Goal: Communication & Community: Ask a question

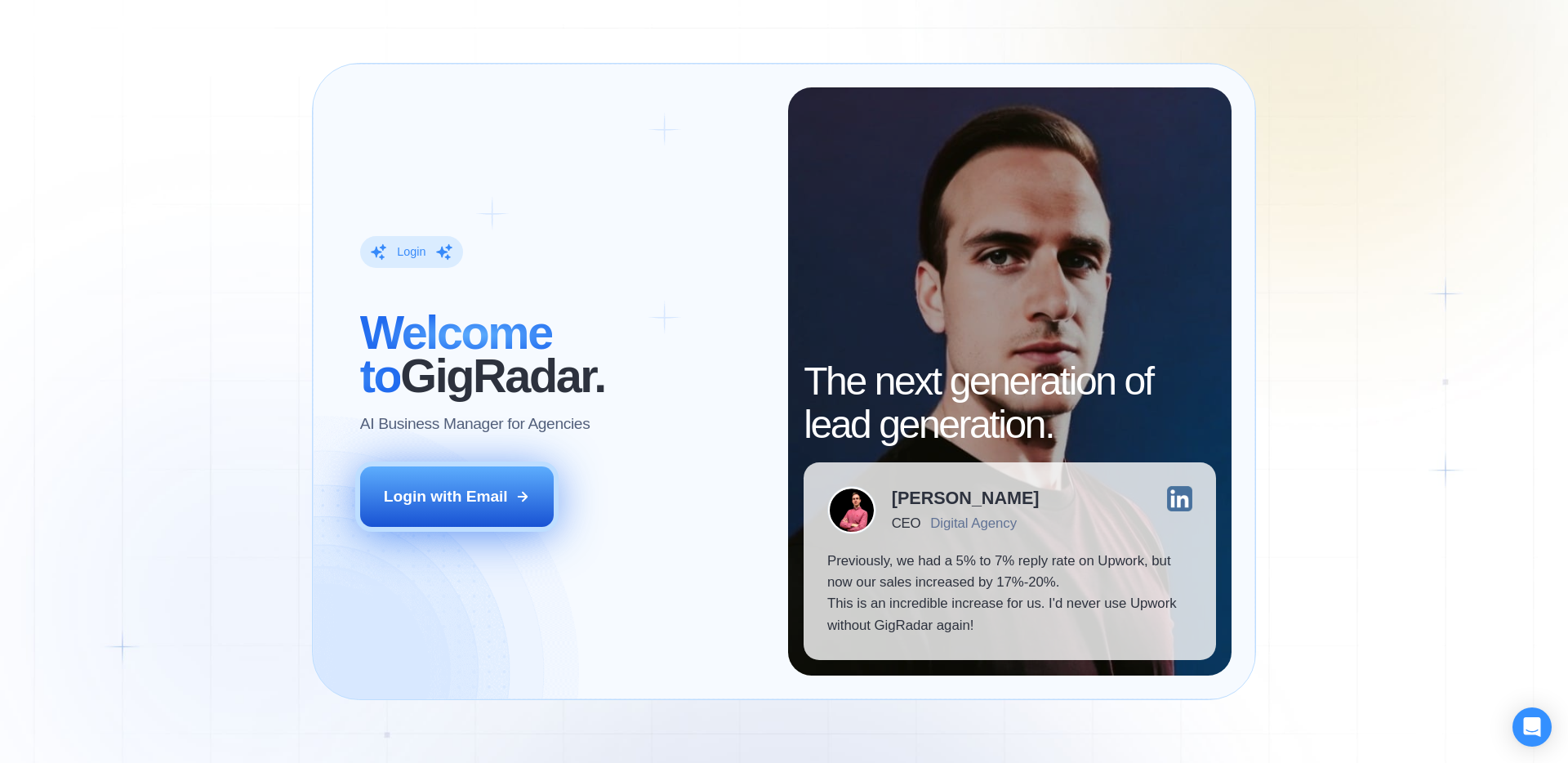
click at [484, 496] on div "Login with Email" at bounding box center [445, 497] width 124 height 22
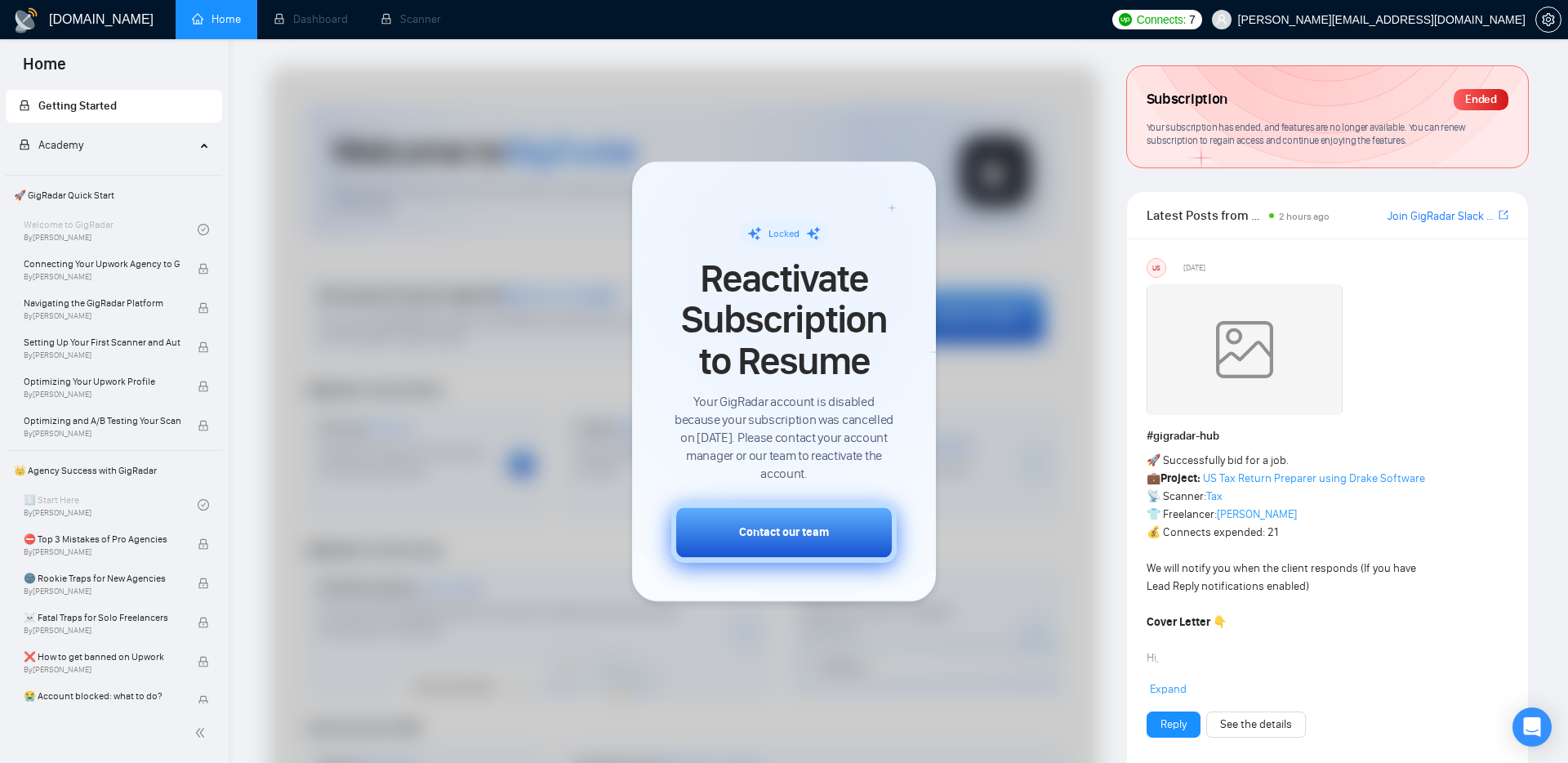
click at [828, 535] on div "Contact our team" at bounding box center [783, 533] width 89 height 17
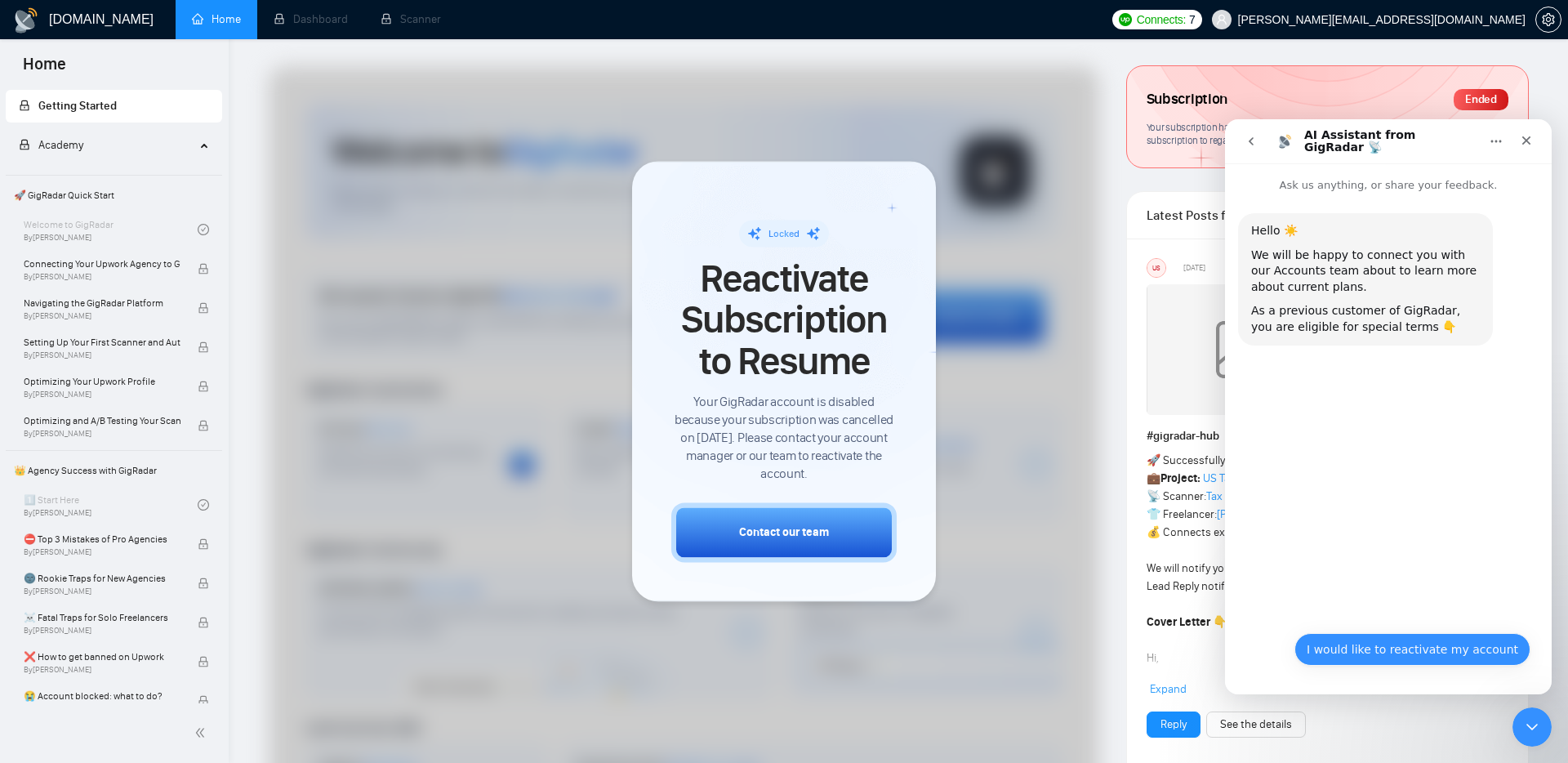
click at [1444, 633] on button "I would like to reactivate my account" at bounding box center [1412, 649] width 236 height 33
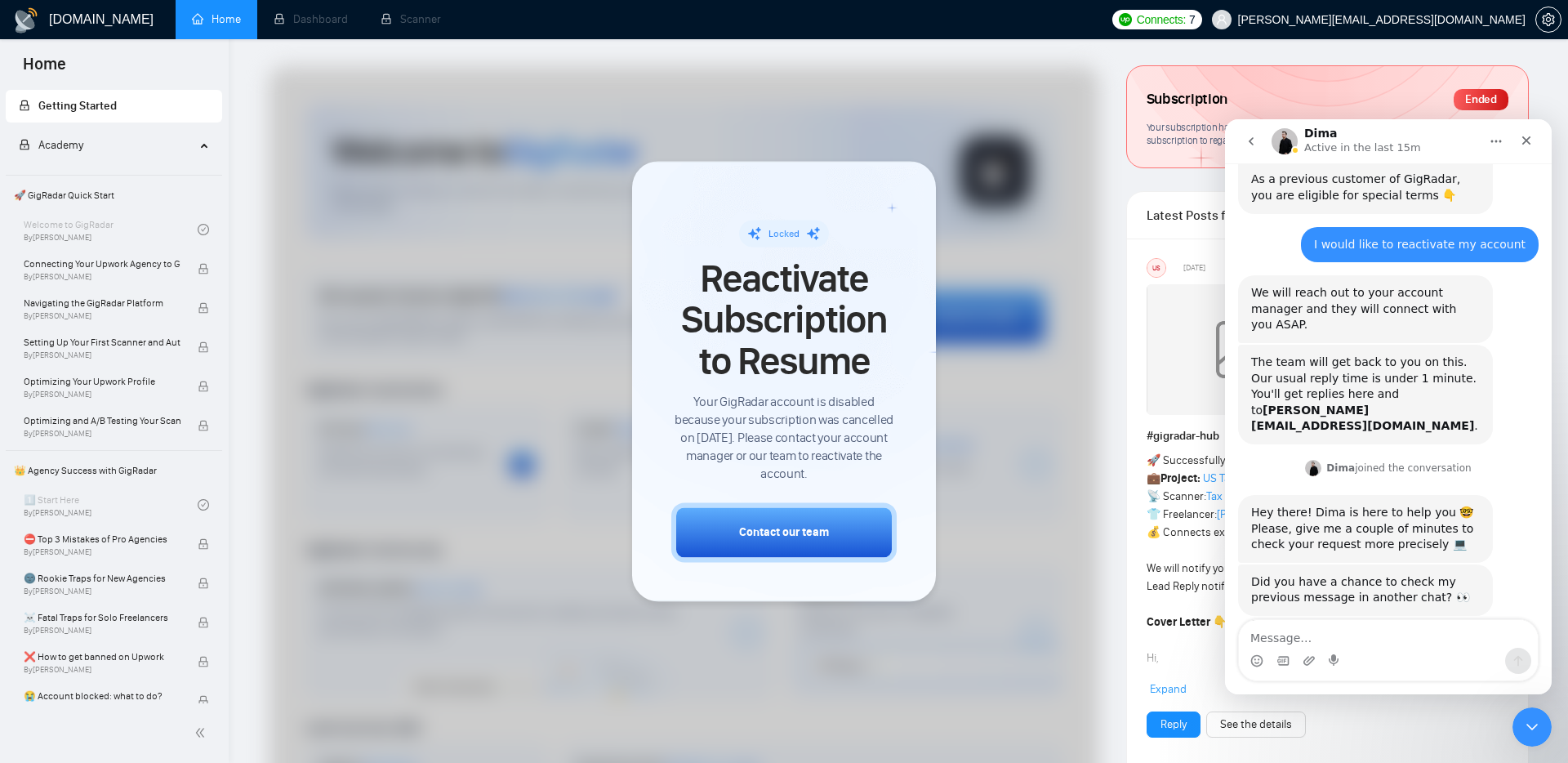
scroll to position [130, 0]
type textarea "Hello"
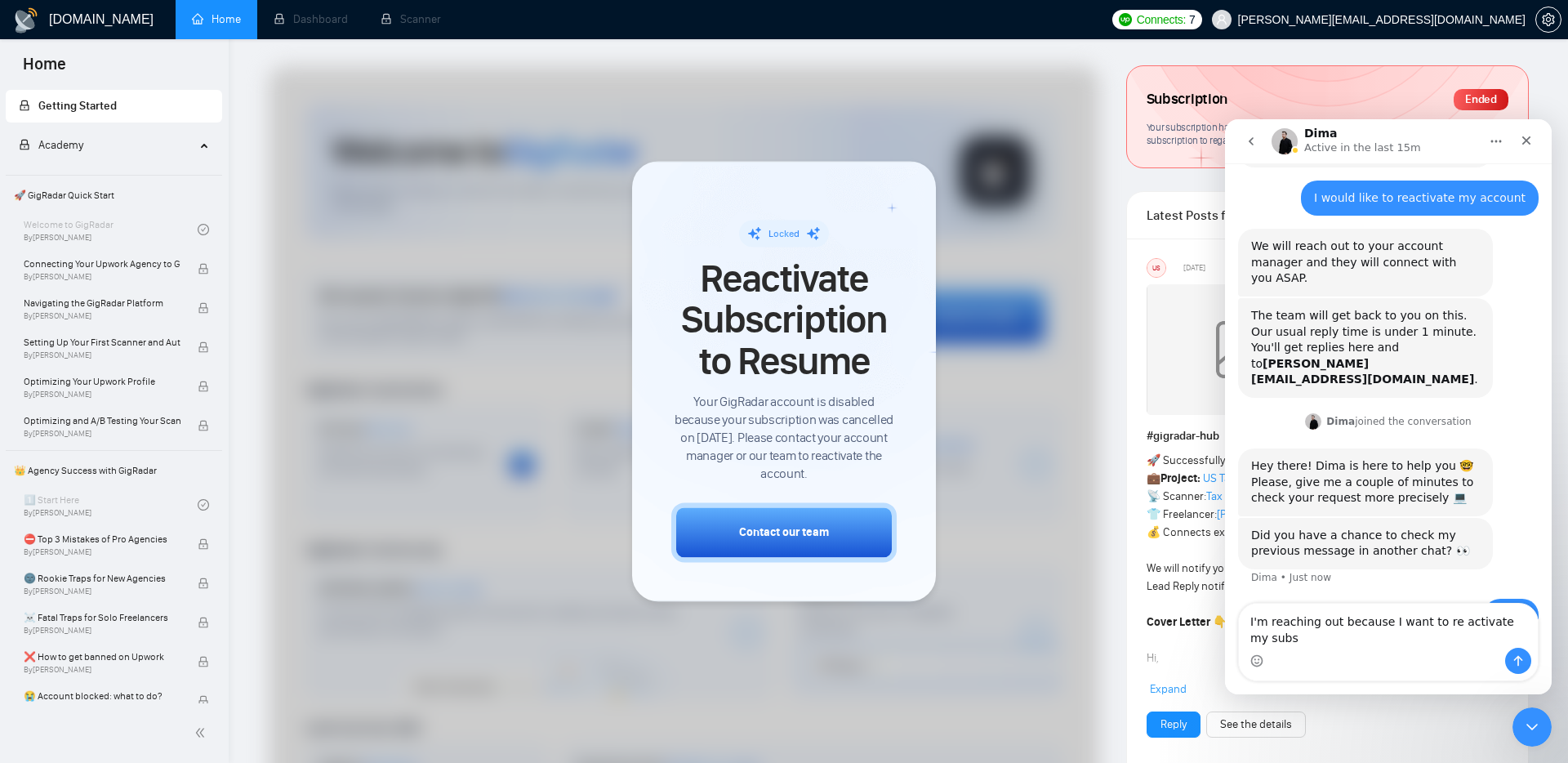
scroll to position [194, 0]
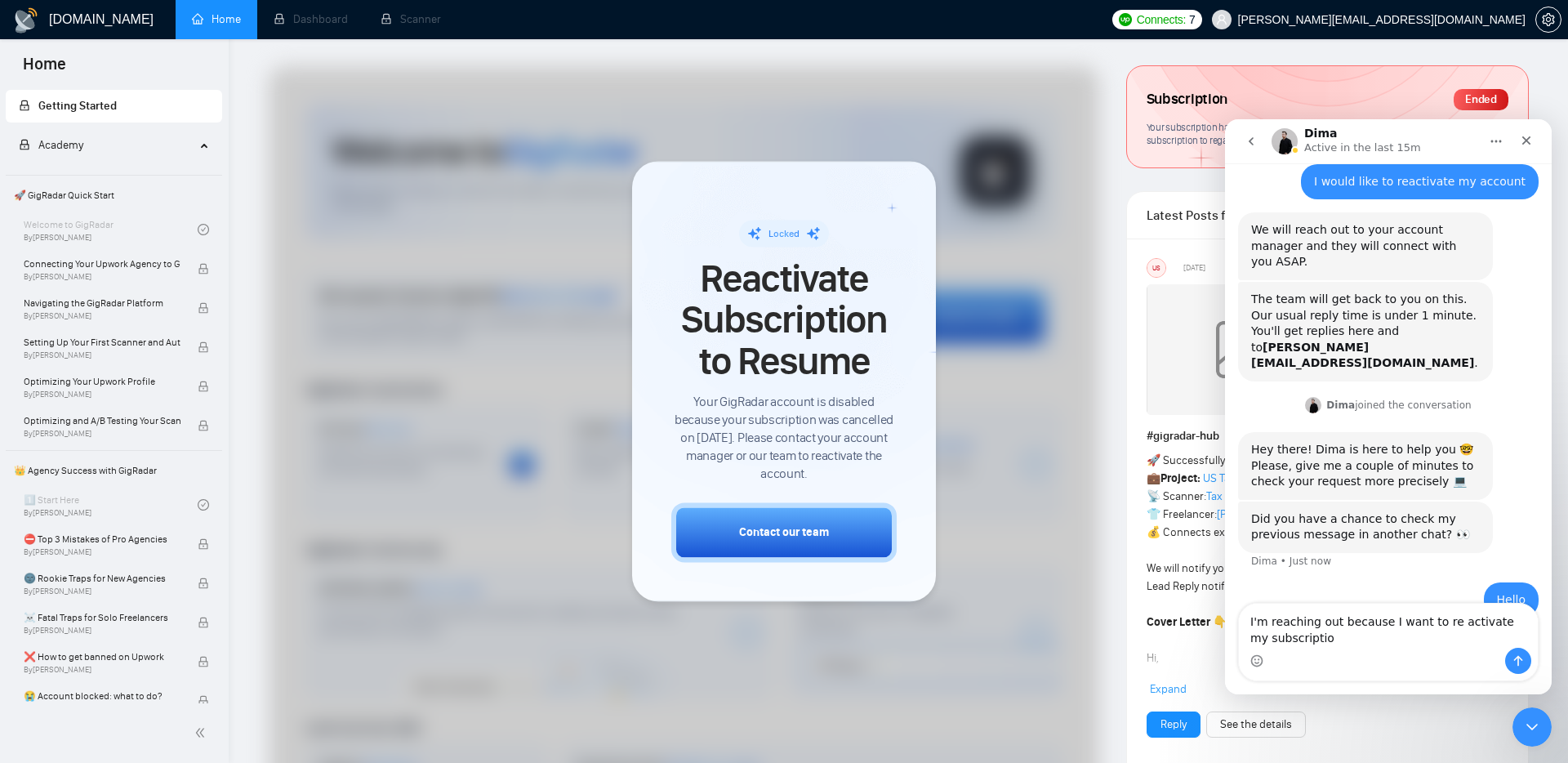
type textarea "I'm reaching out because I want to re activate my subscription"
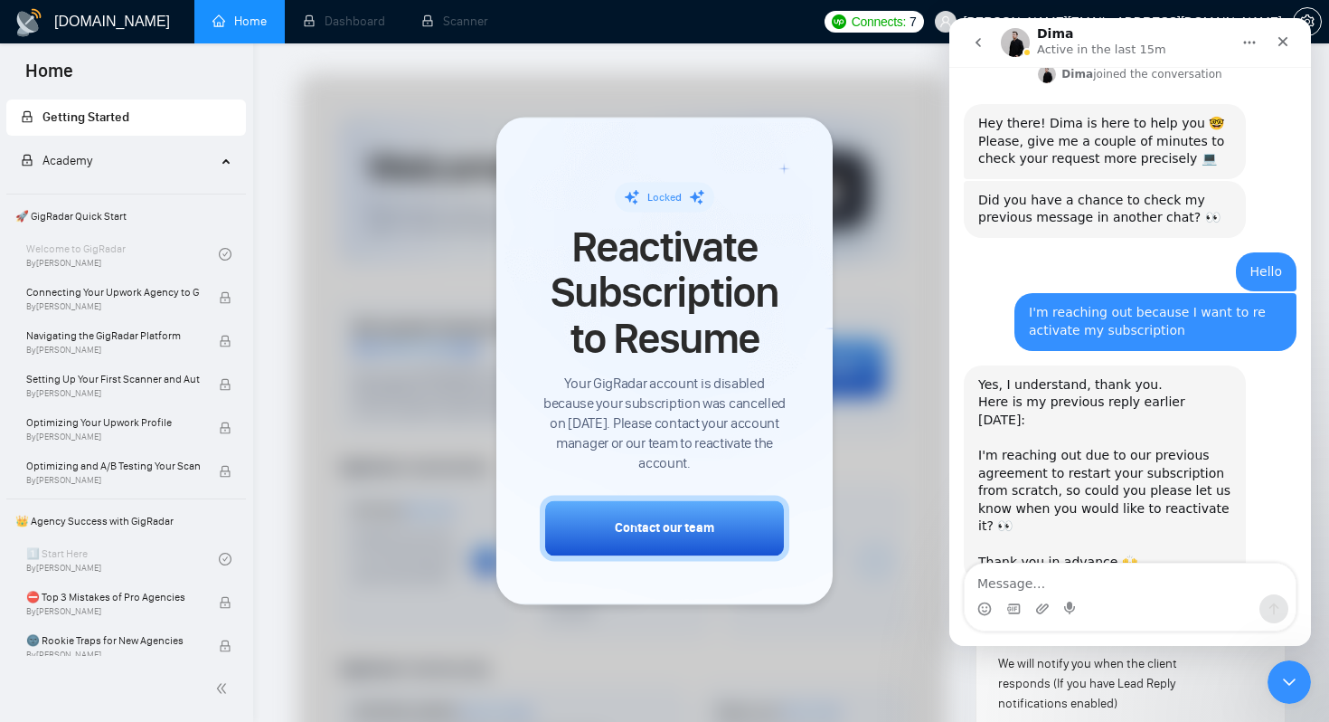
scroll to position [478, 0]
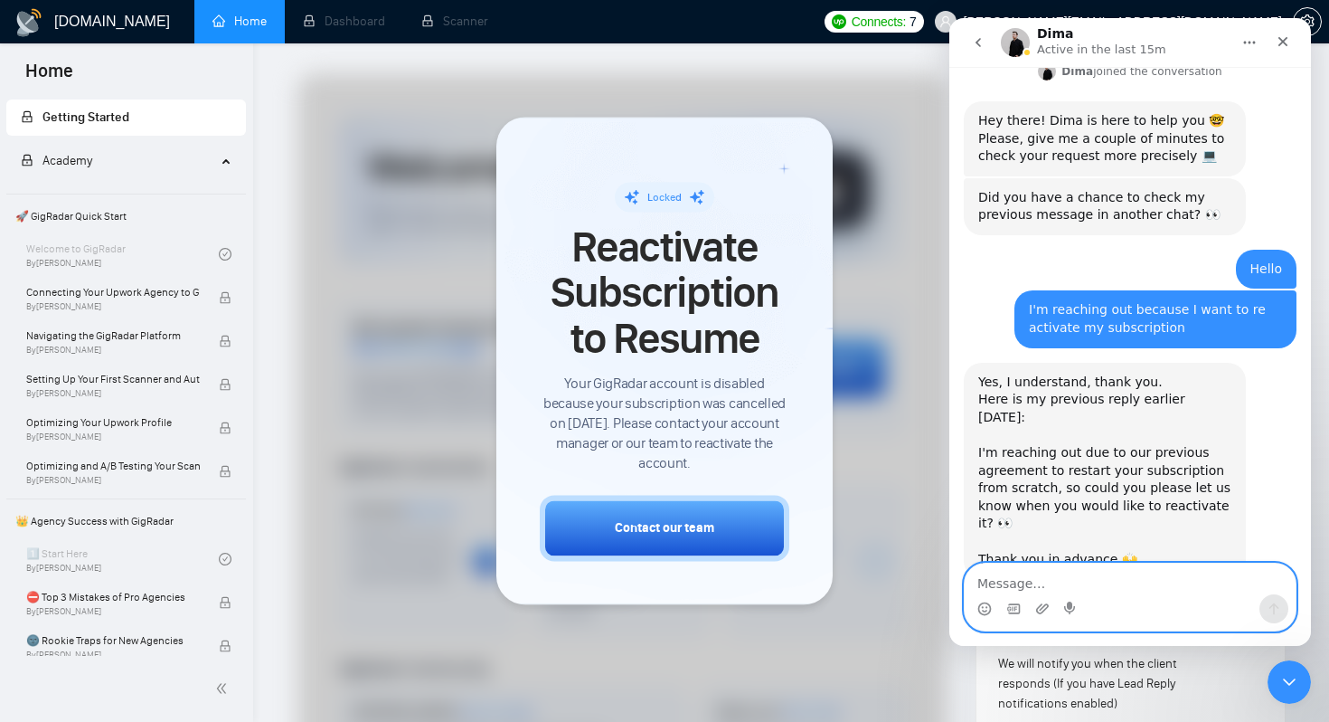
click at [1093, 581] on textarea "Message…" at bounding box center [1130, 578] width 331 height 31
click at [1091, 571] on textarea "Message…" at bounding box center [1130, 578] width 331 height 31
type textarea "I'd like to reactivate it asap"
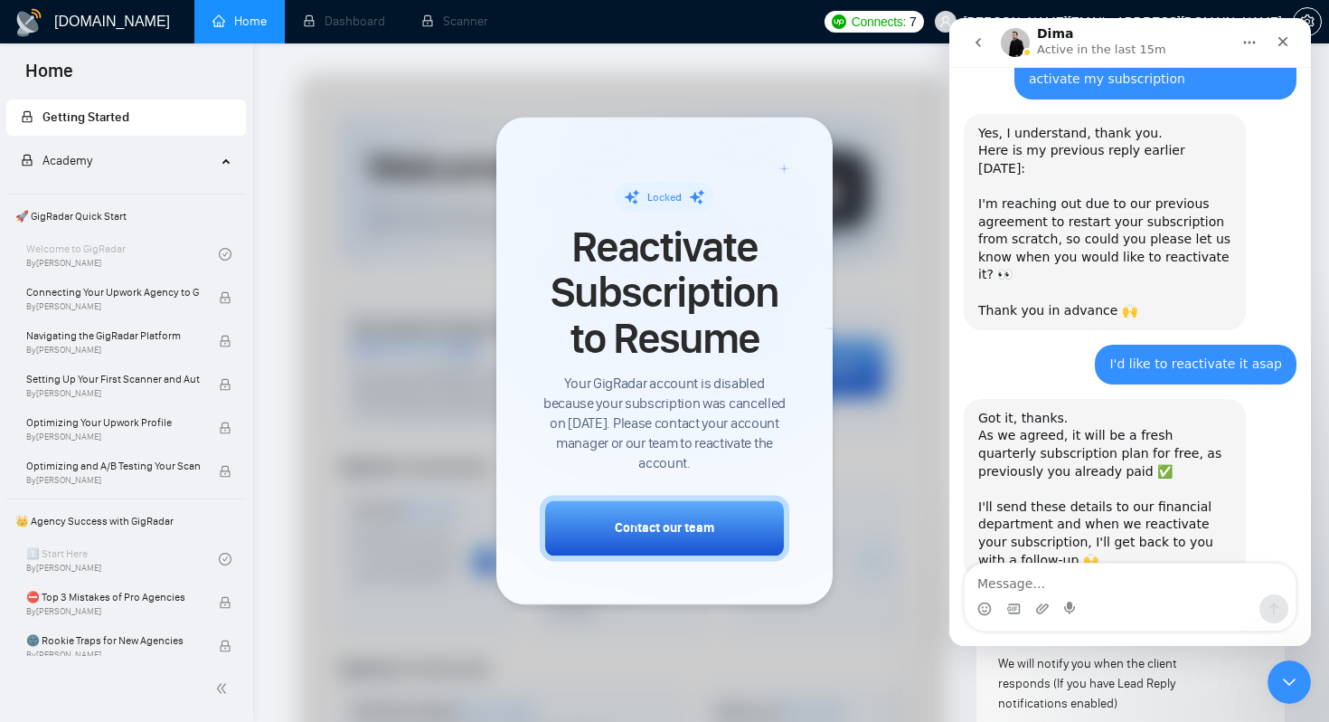
scroll to position [728, 0]
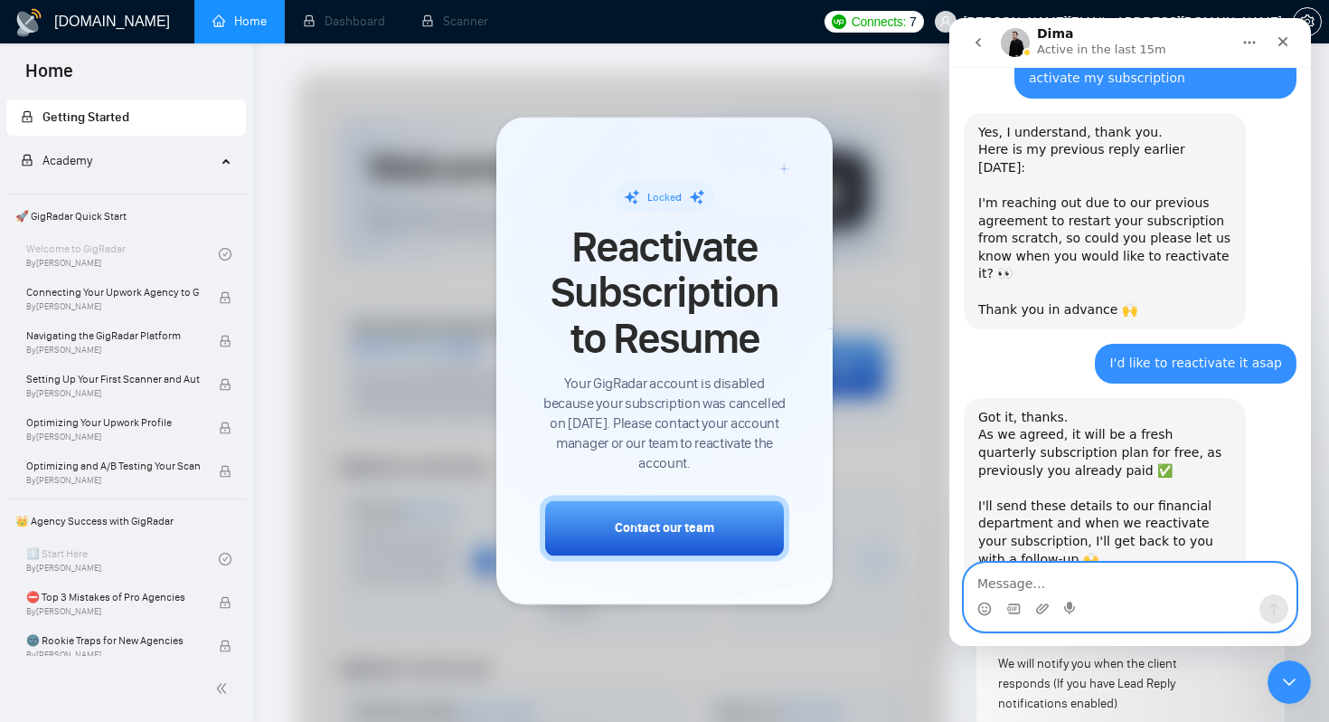
click at [1091, 573] on textarea "Message…" at bounding box center [1130, 578] width 331 height 31
type textarea "Y"
type textarea "Thank you"
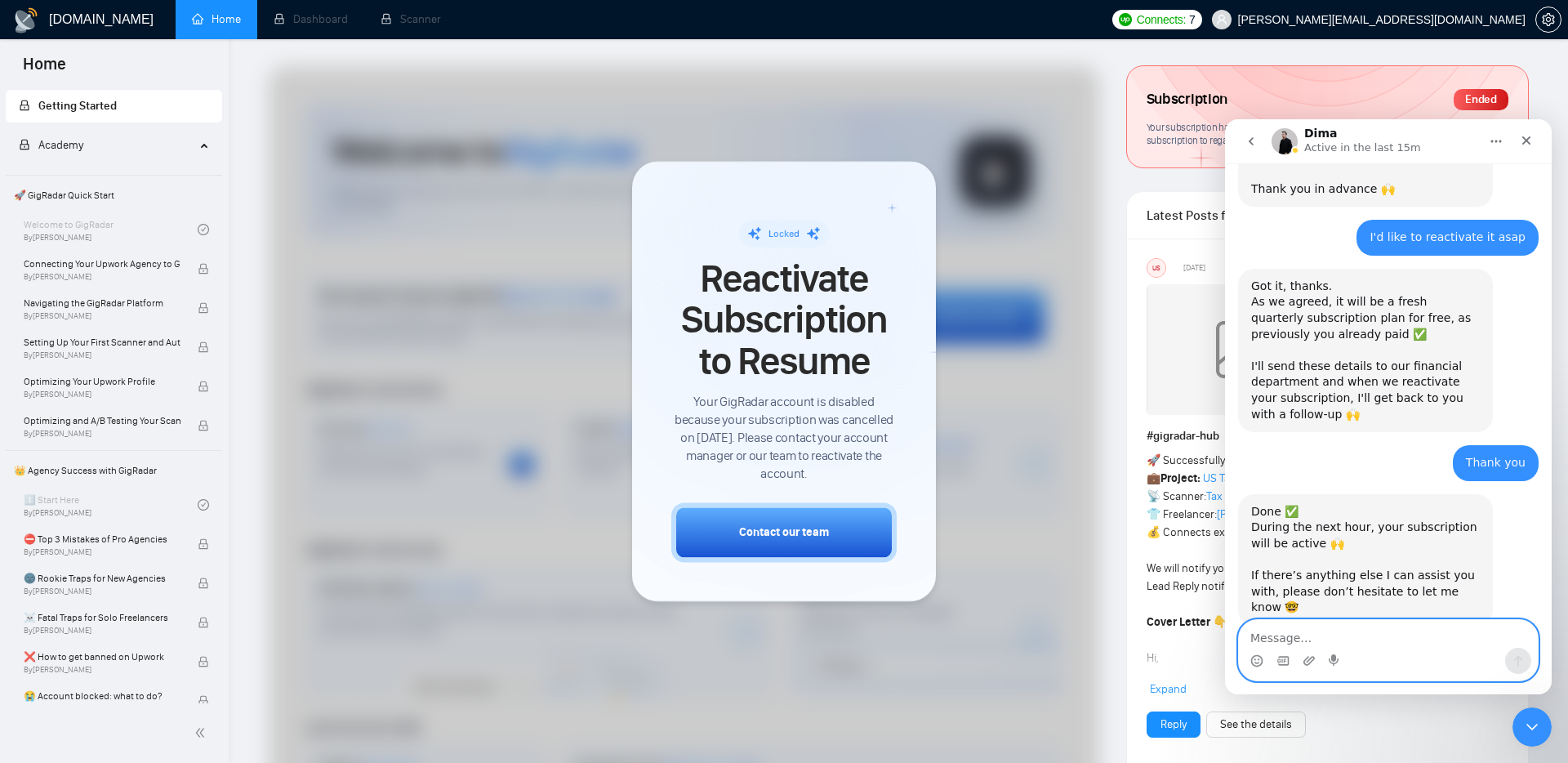
scroll to position [842, 0]
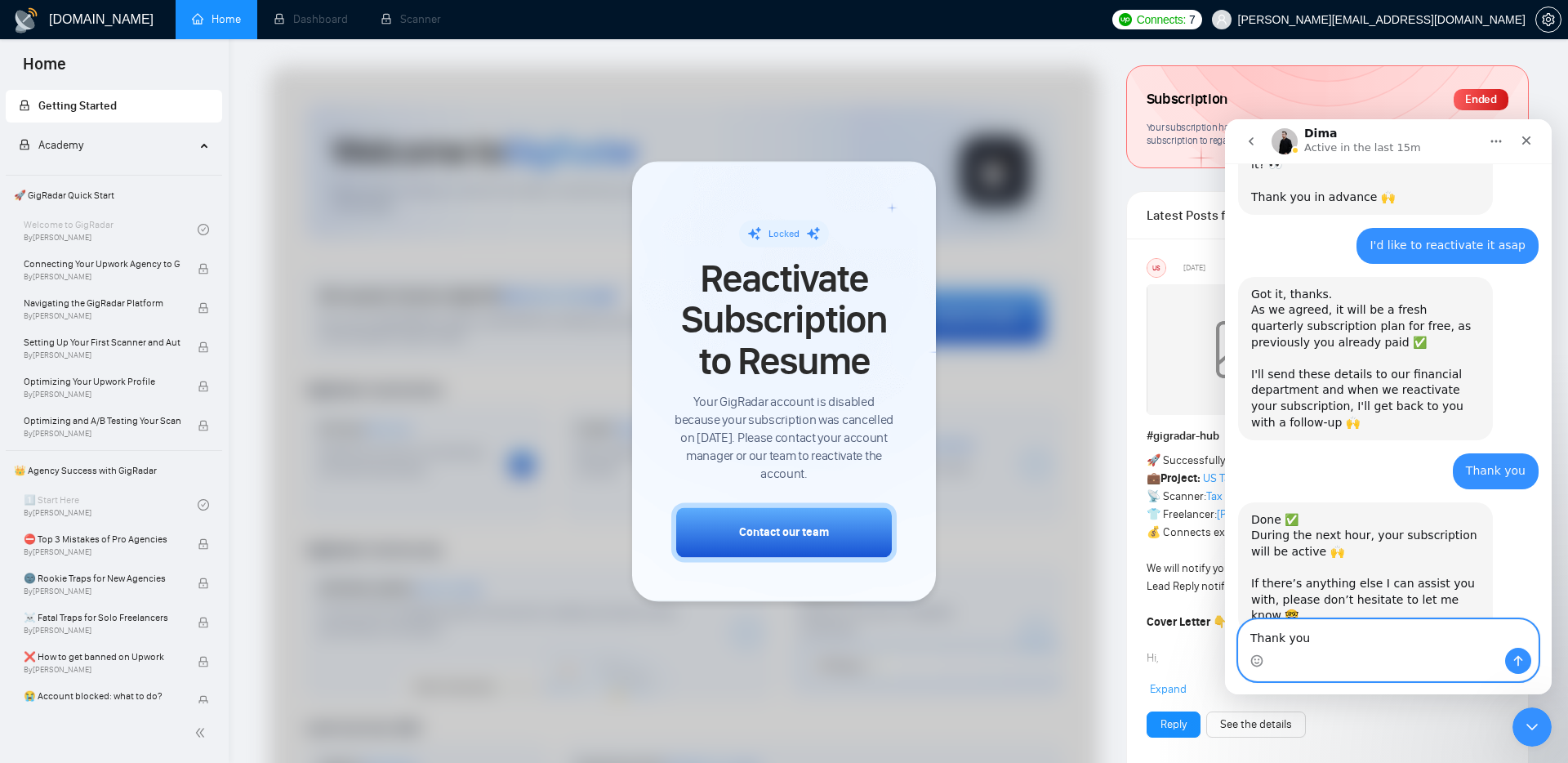
type textarea "Thank you"
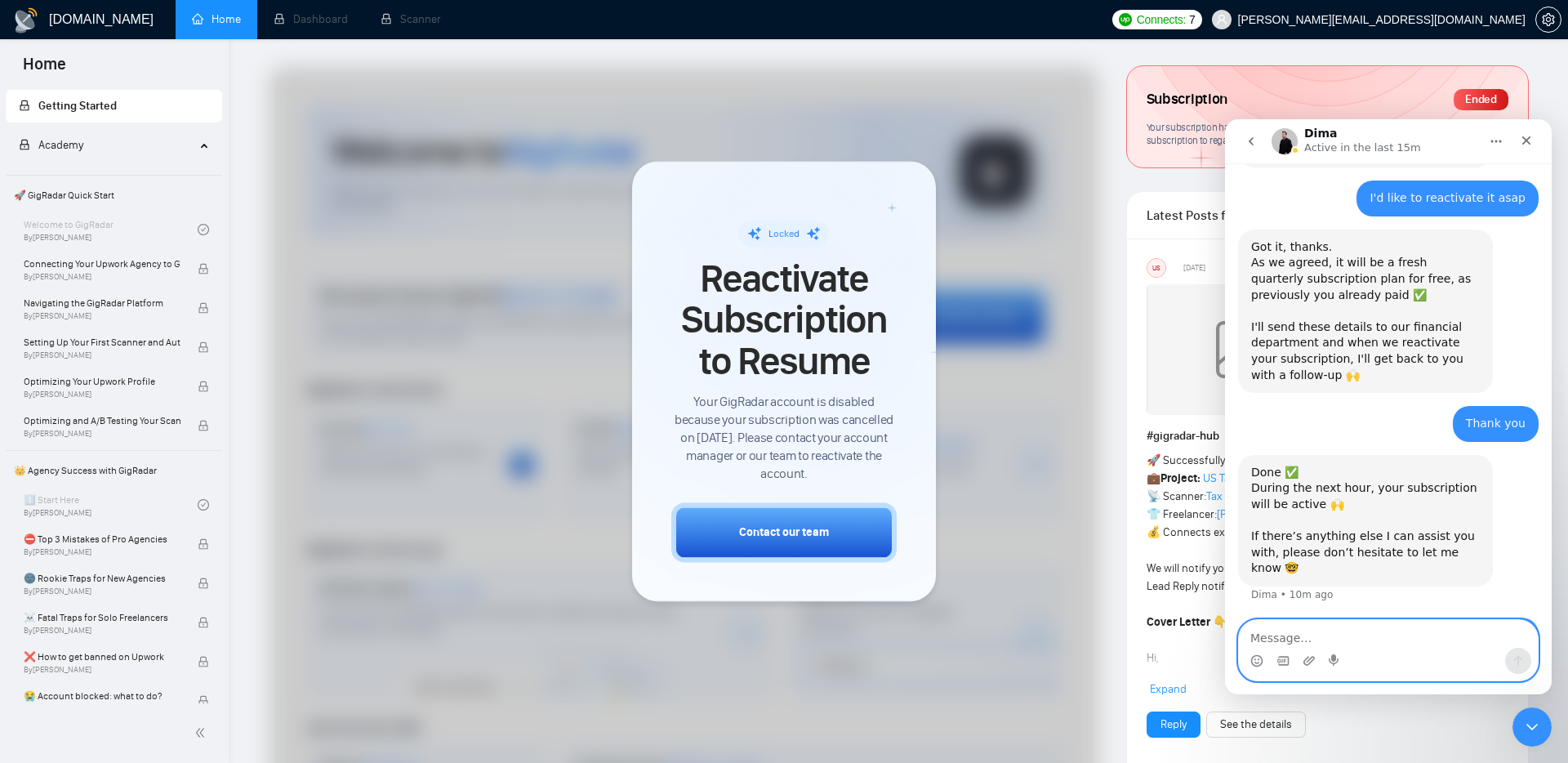
scroll to position [891, 0]
type textarea "s"
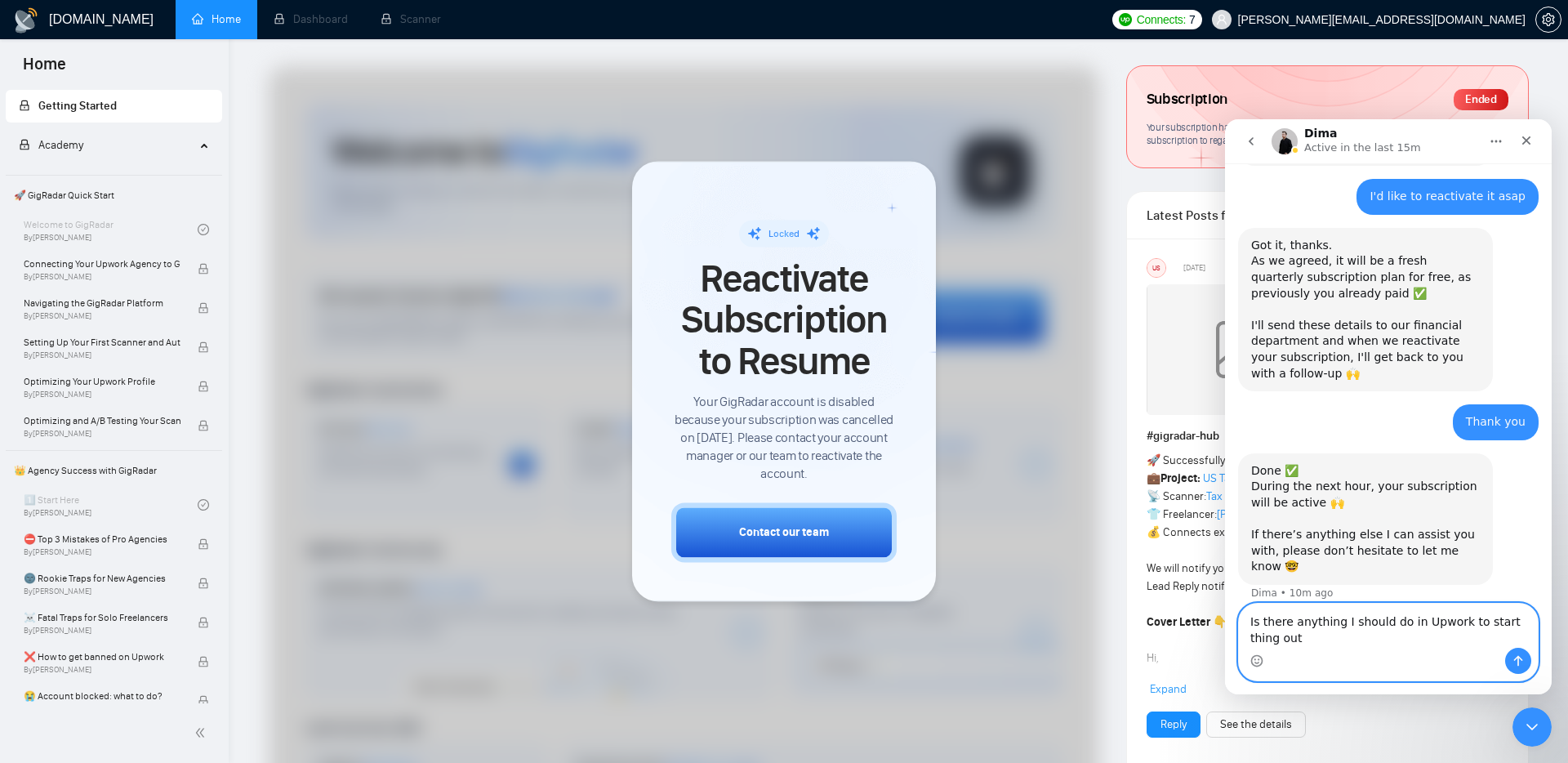
scroll to position [908, 0]
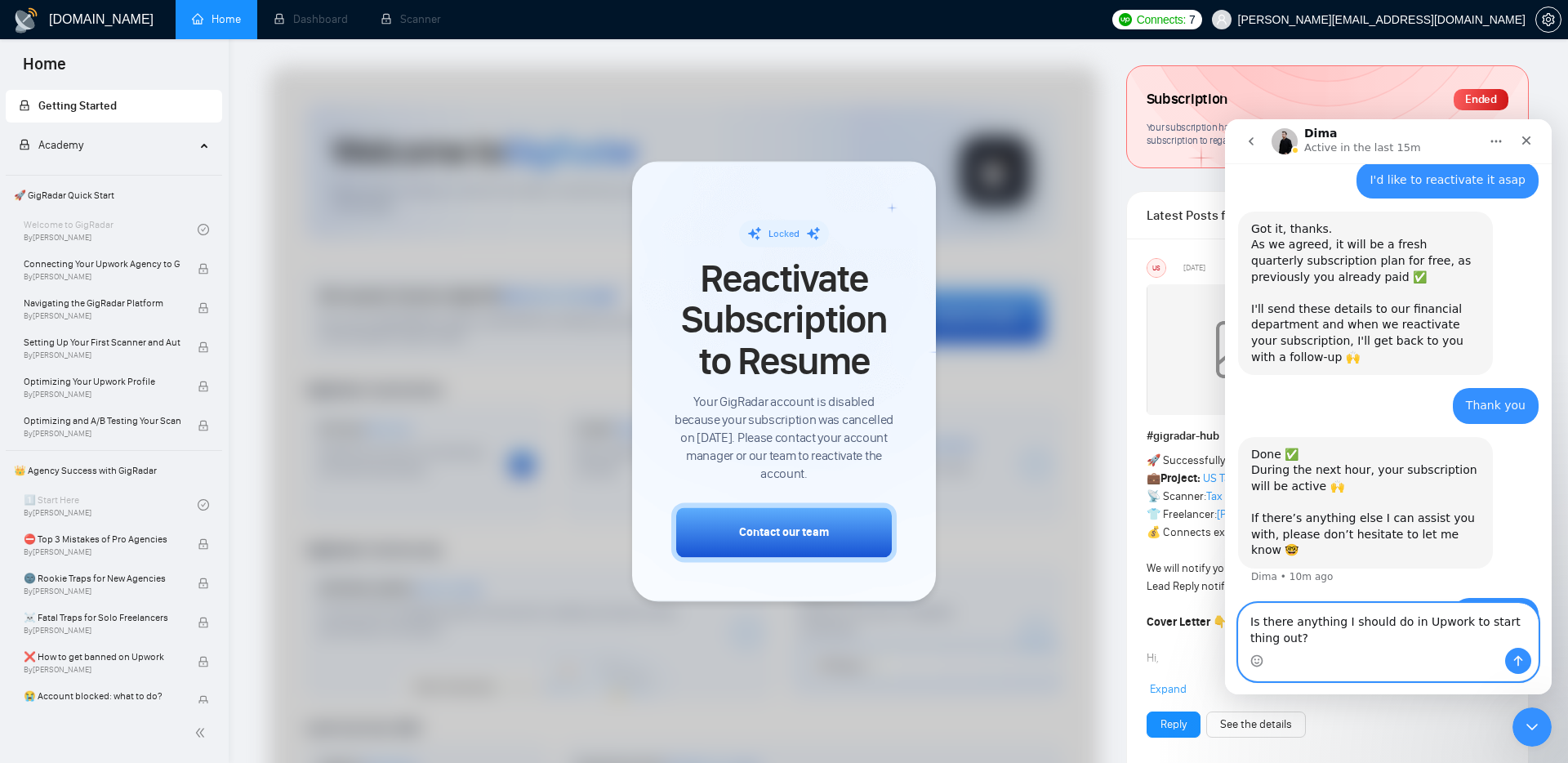
type textarea "Is there anything I should do in Upwork to start thing out?"
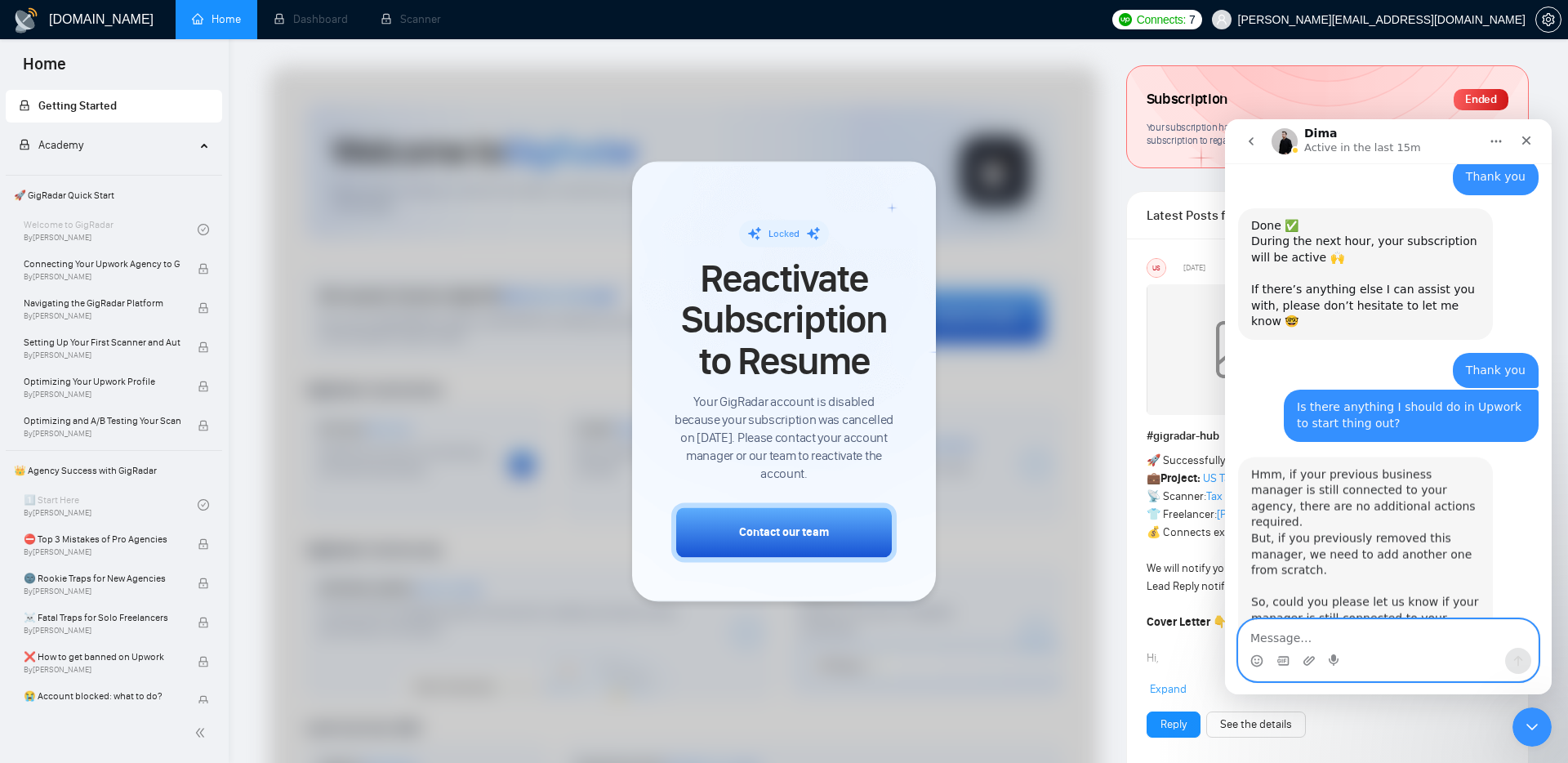
scroll to position [1138, 0]
click at [1381, 628] on textarea "Message…" at bounding box center [1388, 633] width 299 height 28
click at [1378, 647] on textarea "Message…" at bounding box center [1388, 633] width 299 height 28
type textarea "Yeah the business manager is still connected"
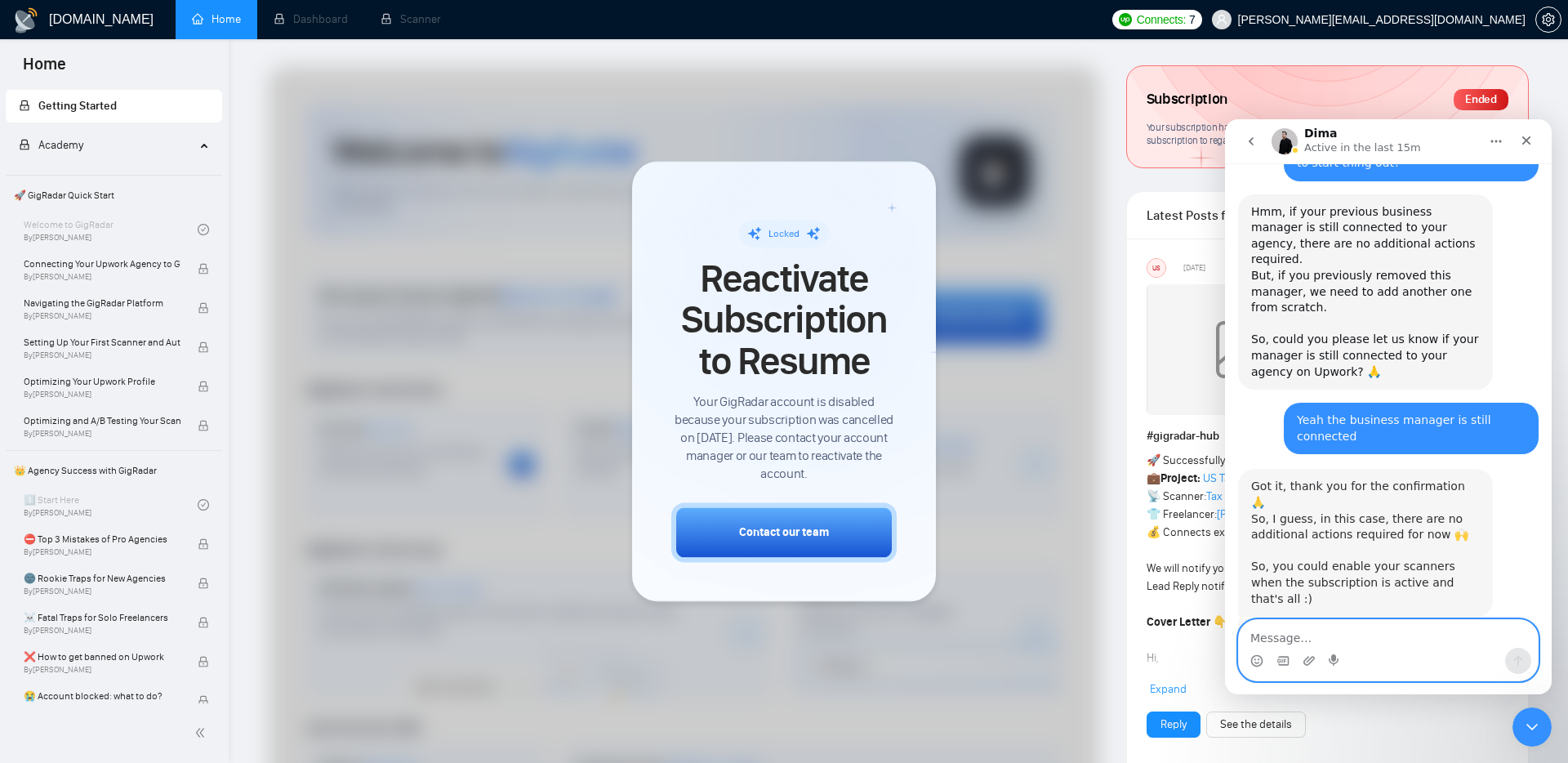
scroll to position [1400, 0]
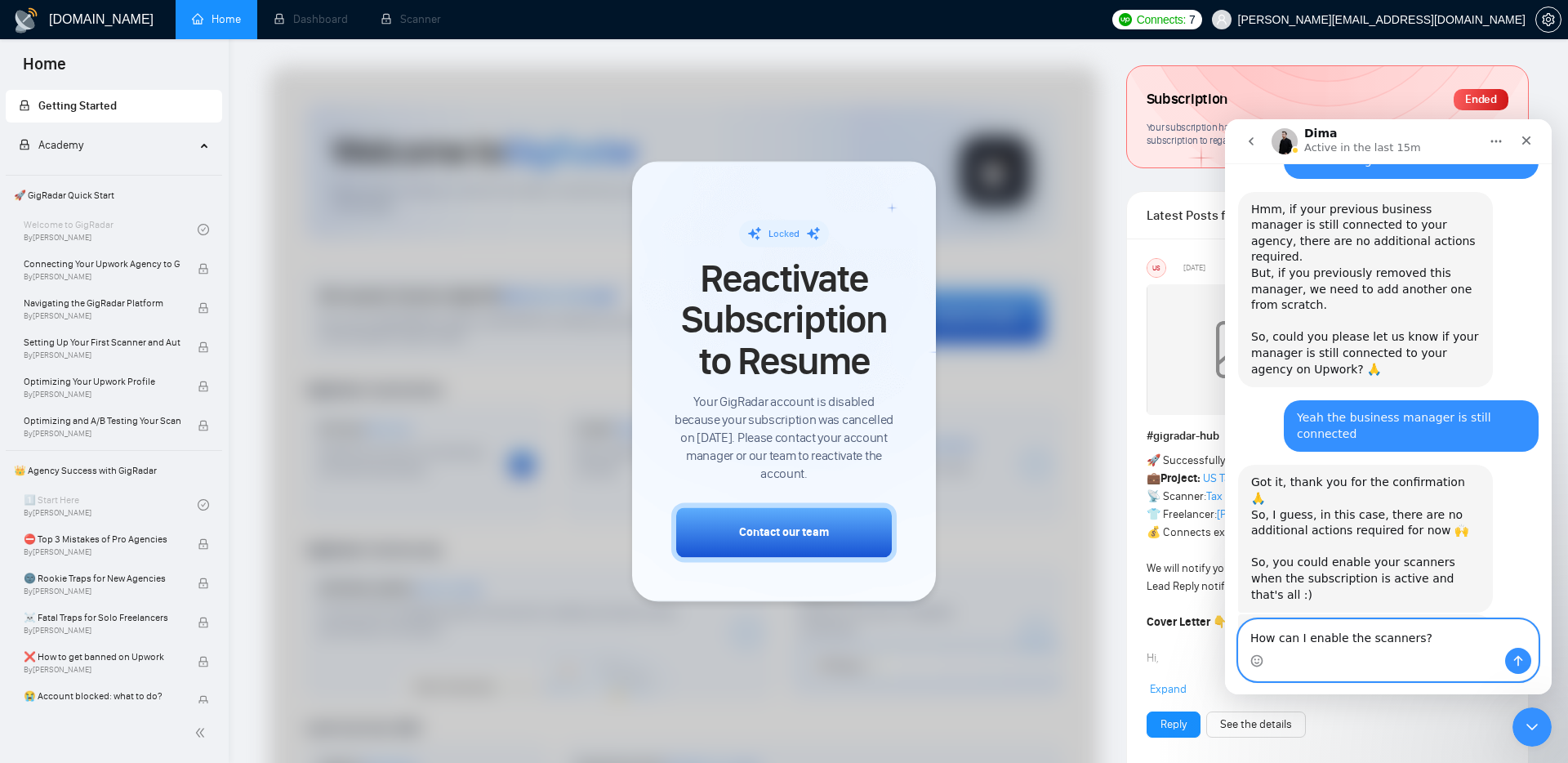
type textarea "How can I enable the scanners?"
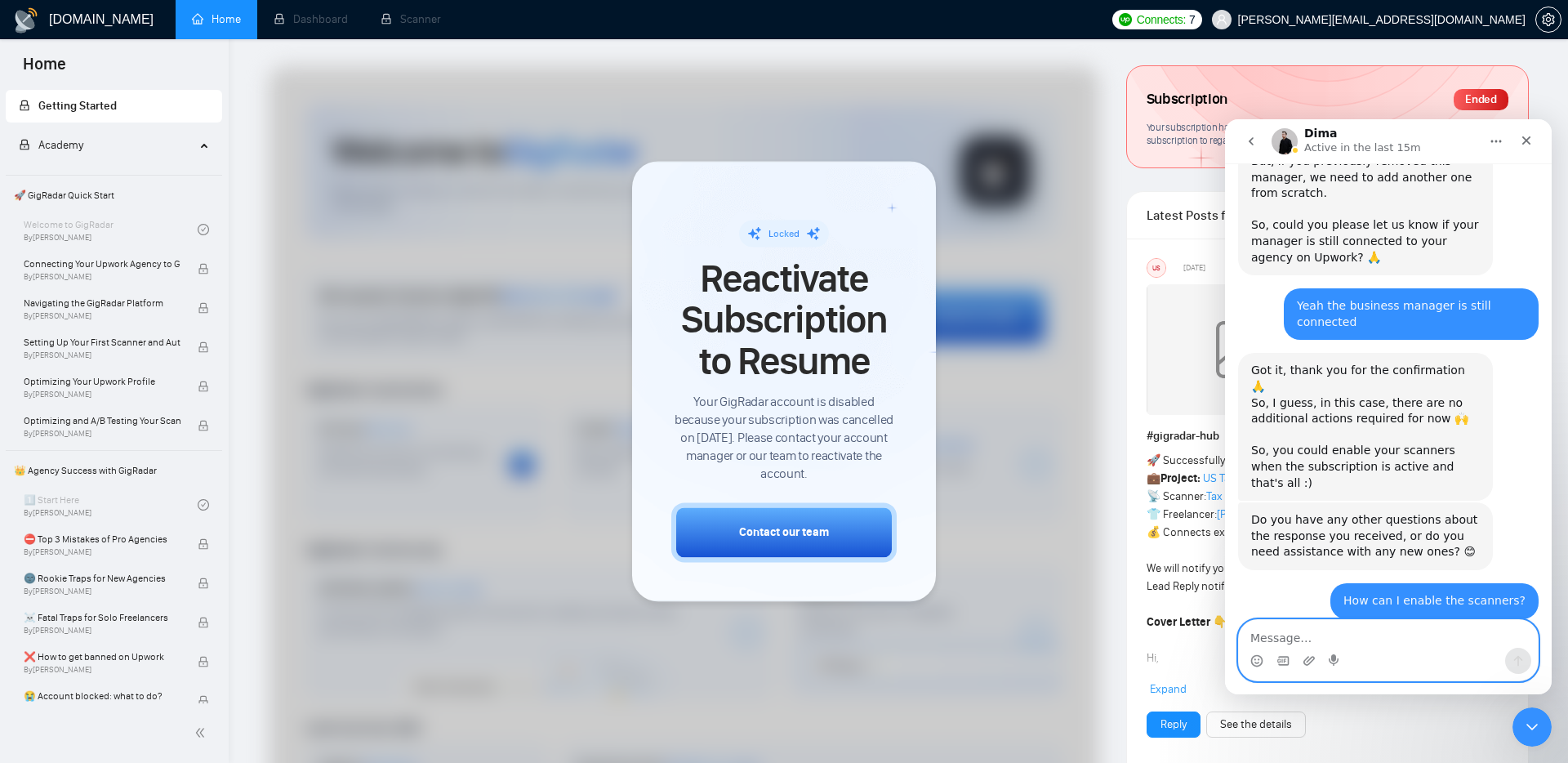
scroll to position [1540, 0]
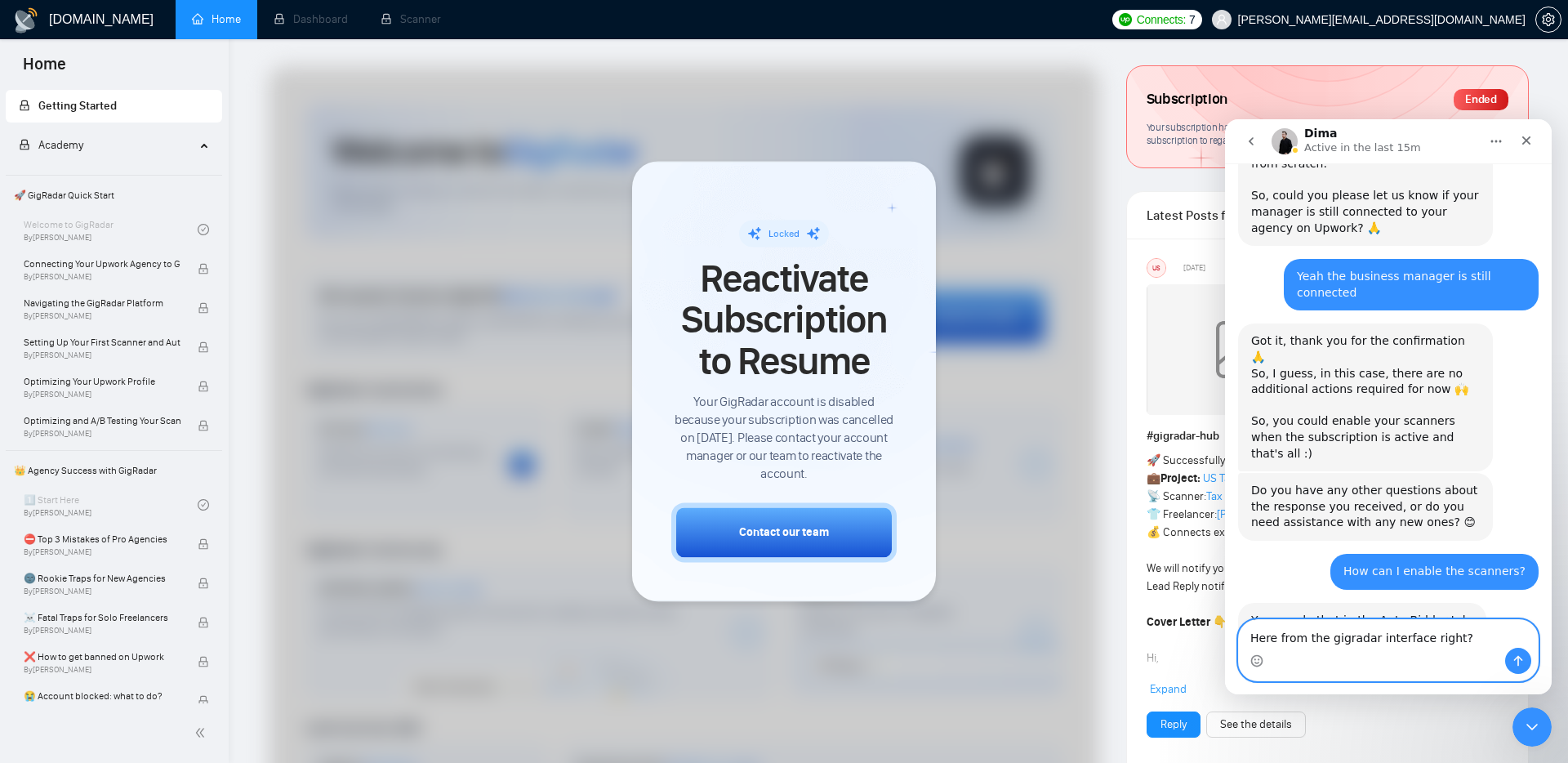
type textarea "Here from the gigradar interface right?"
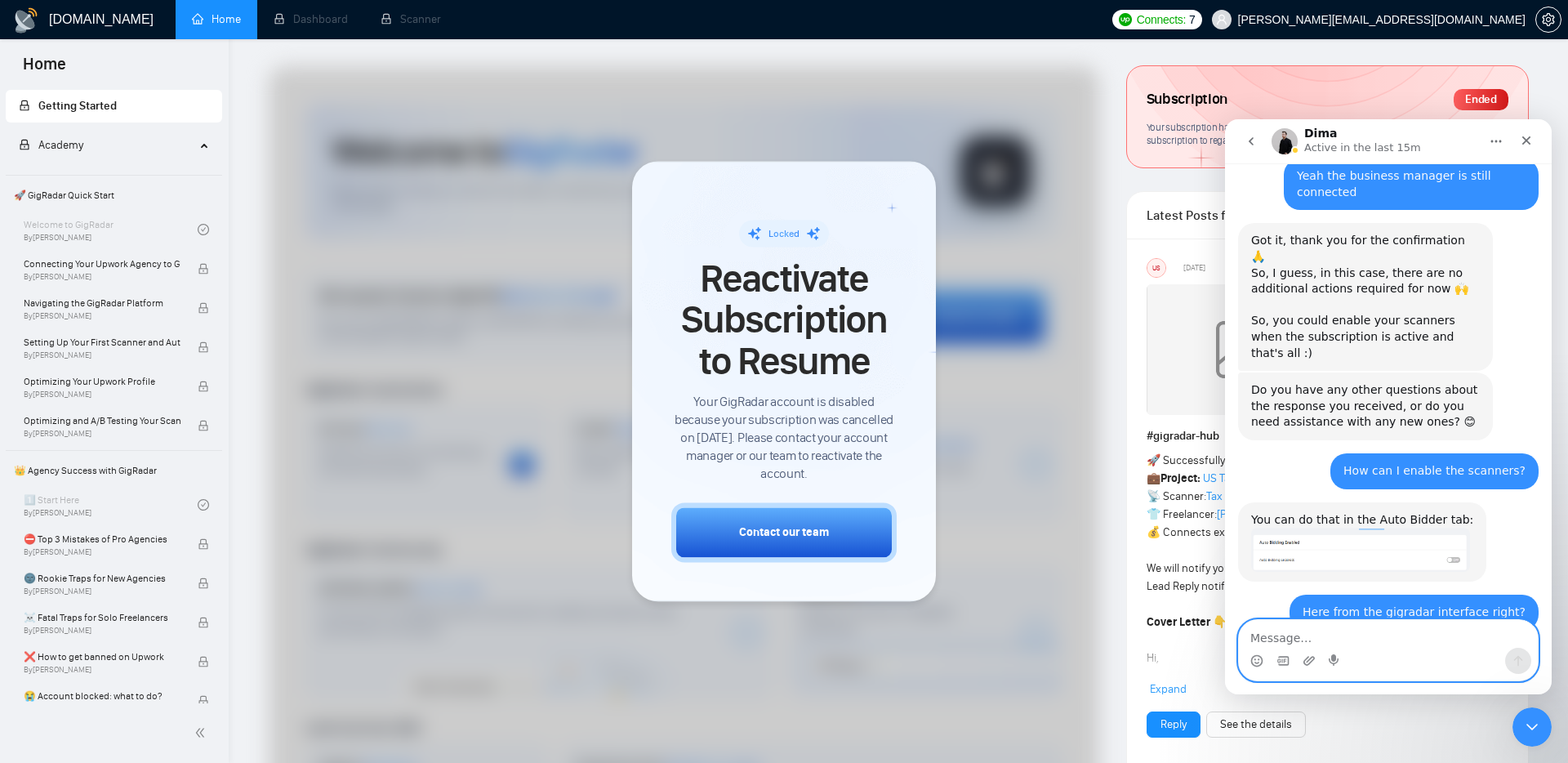
scroll to position [1639, 0]
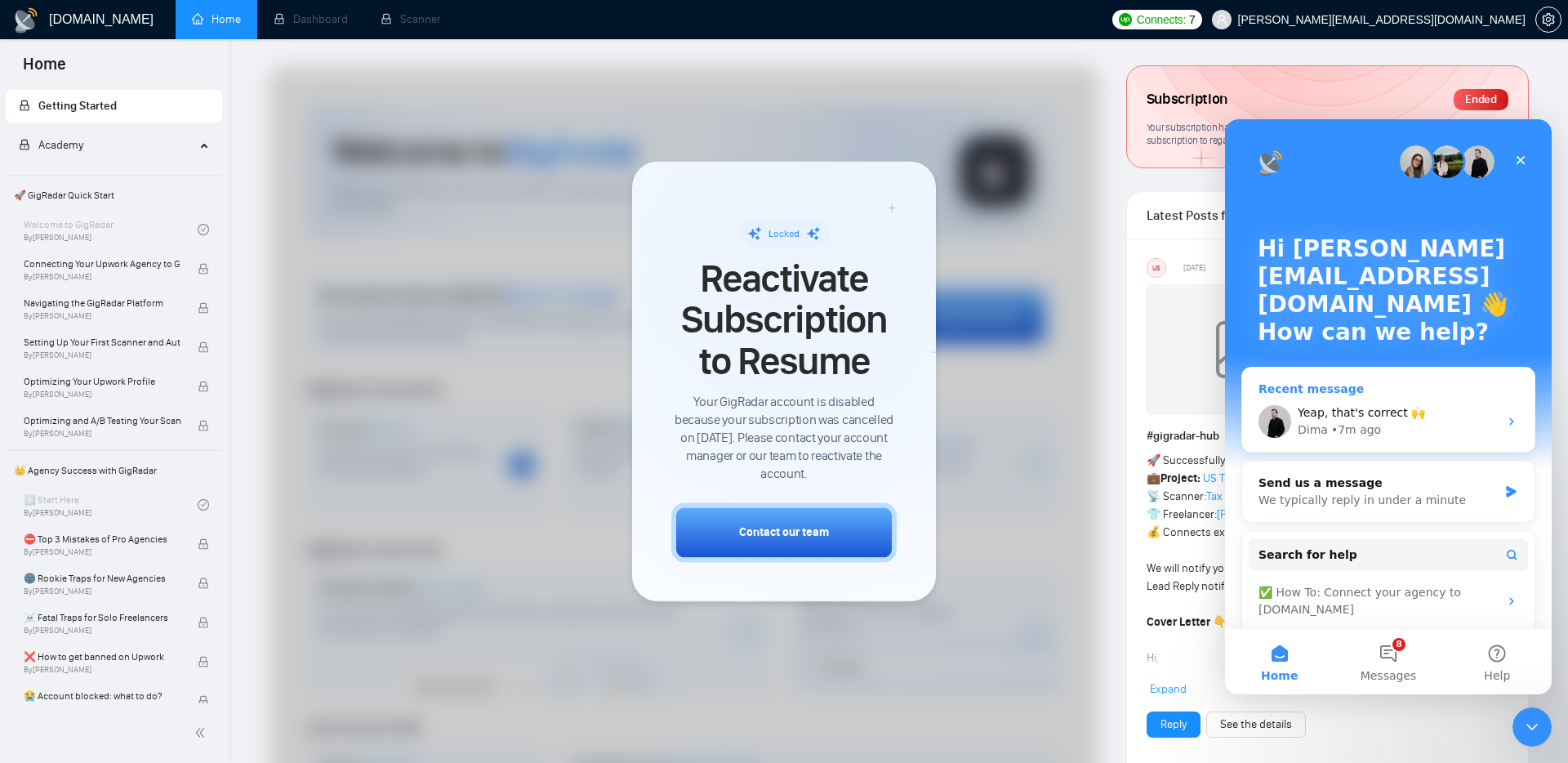
click at [1426, 405] on div "Yeap, that's correct 🙌" at bounding box center [1398, 413] width 201 height 17
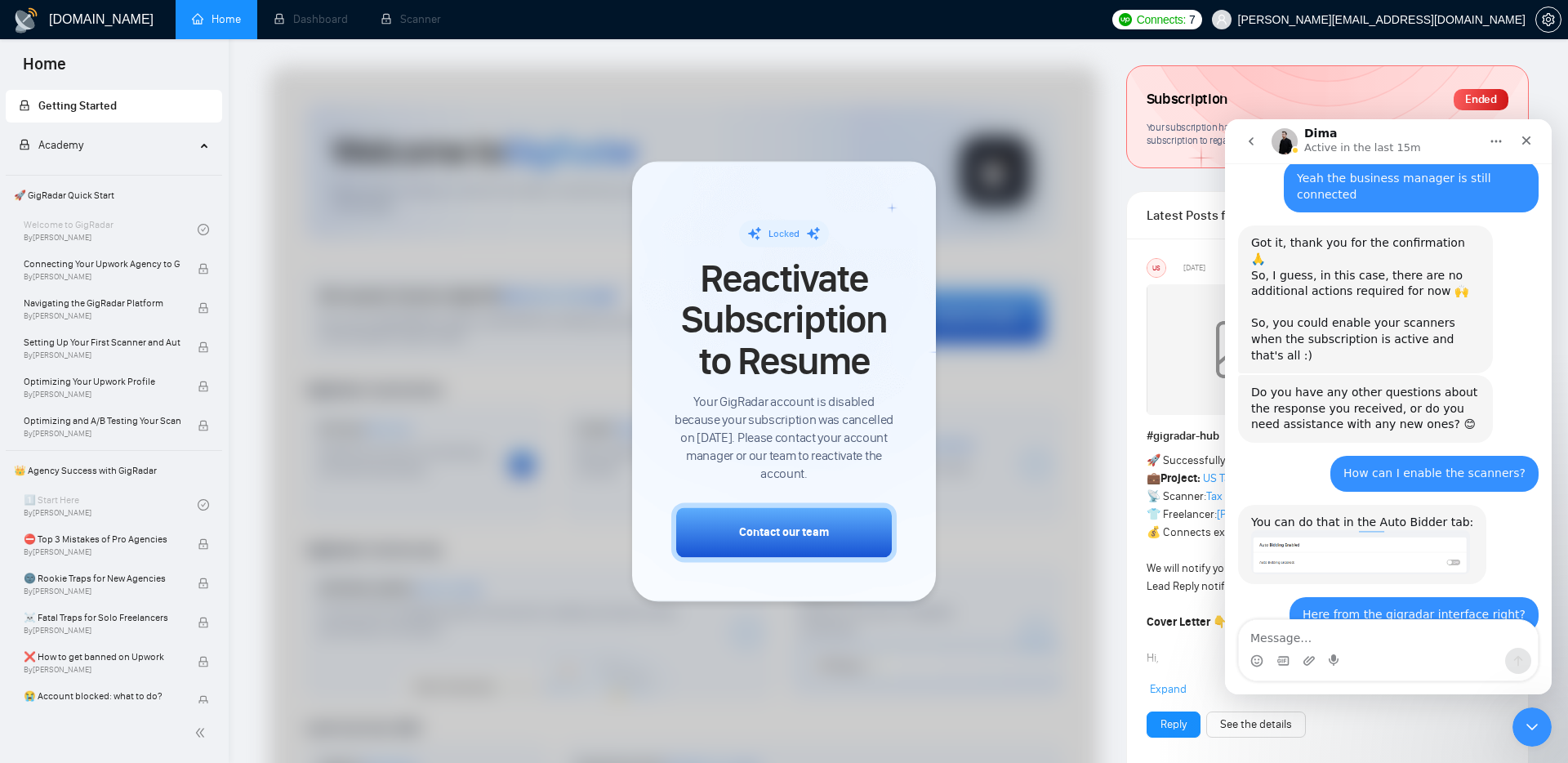
click at [1339, 633] on textarea "Message…" at bounding box center [1388, 633] width 299 height 28
type textarea "Thank you"
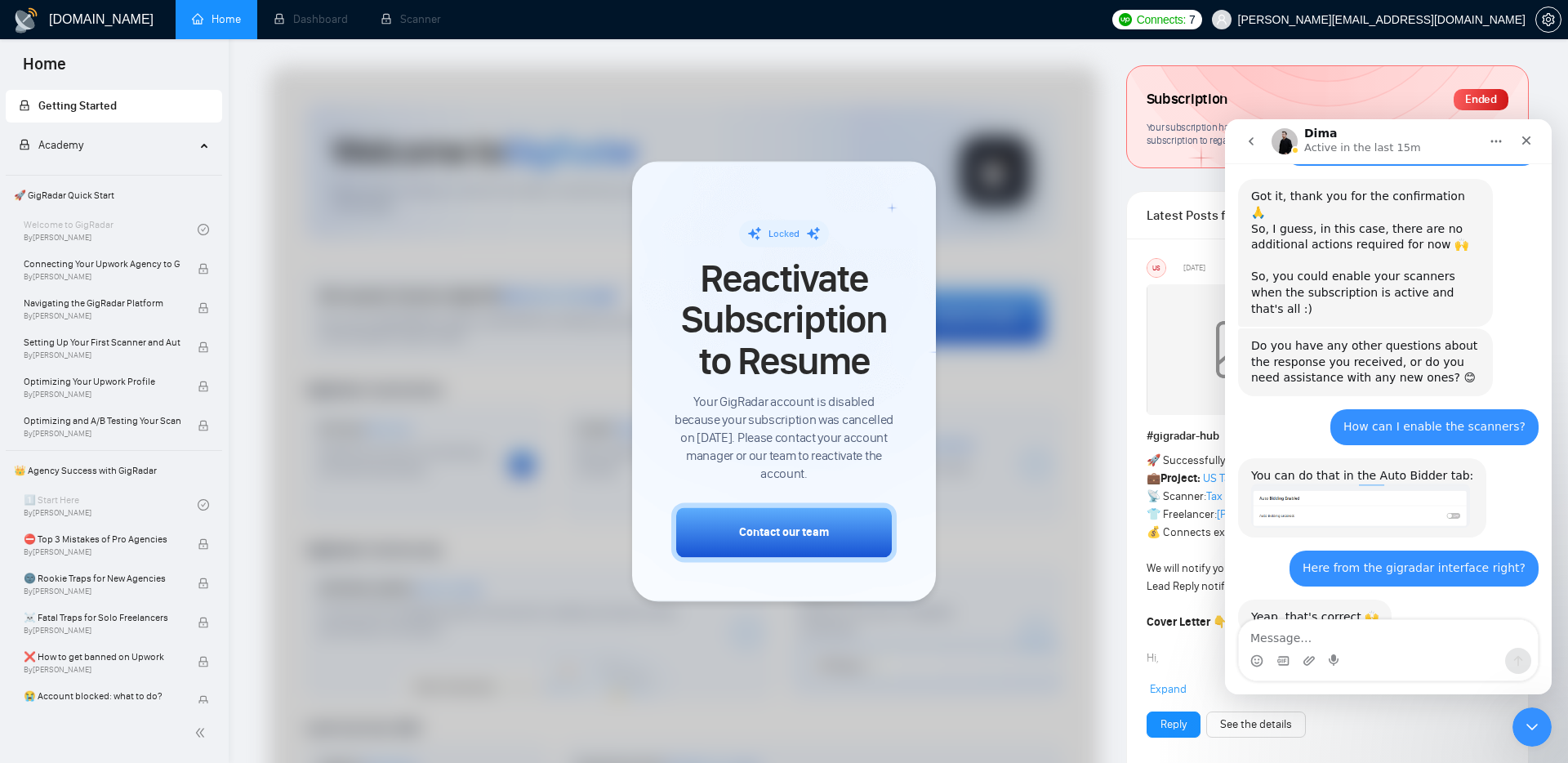
scroll to position [1687, 0]
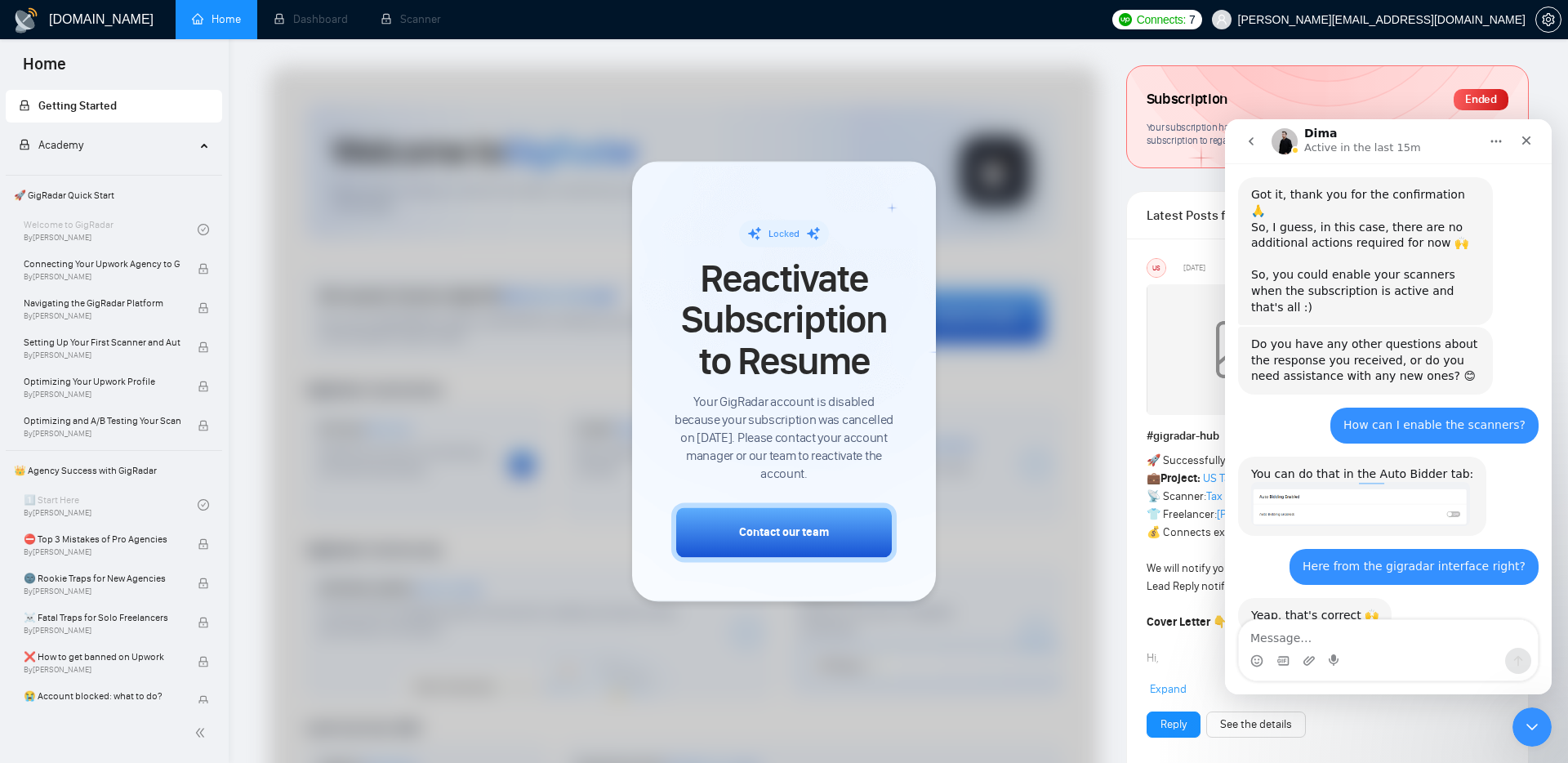
click at [1250, 135] on icon "go back" at bounding box center [1251, 141] width 13 height 13
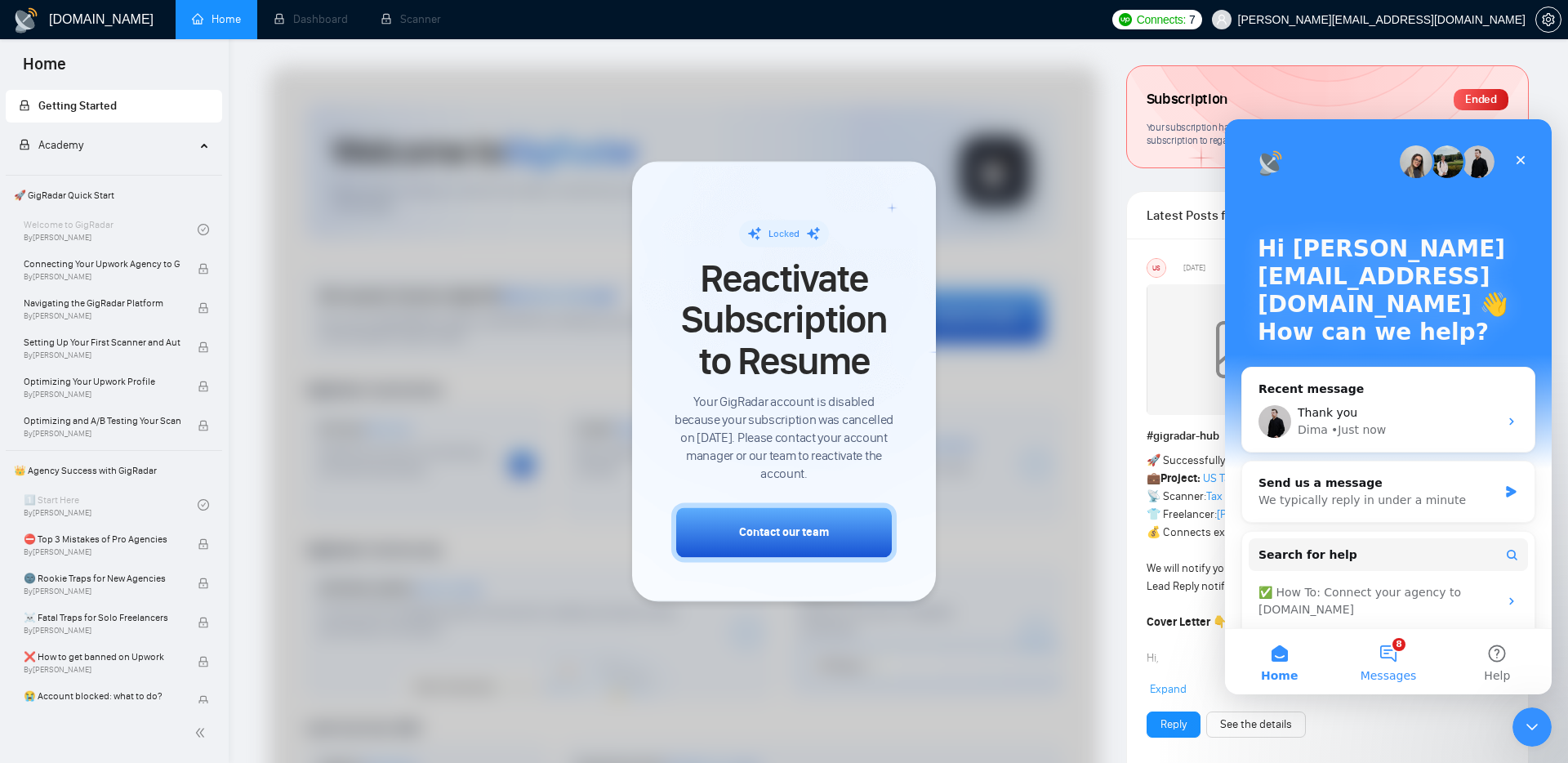
click at [1395, 653] on button "8 Messages" at bounding box center [1388, 661] width 108 height 65
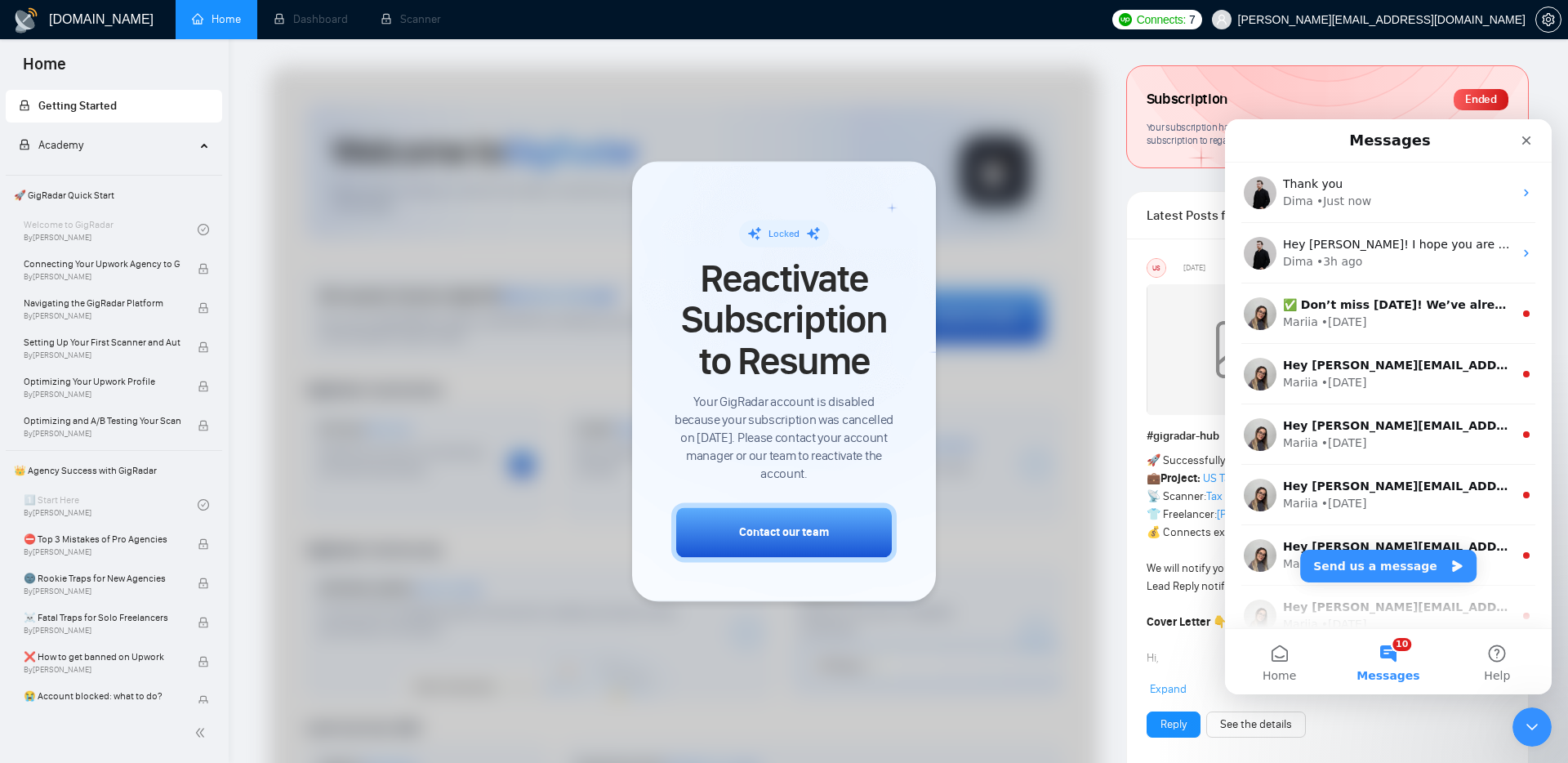
click at [1400, 665] on button "10 Messages" at bounding box center [1388, 661] width 108 height 65
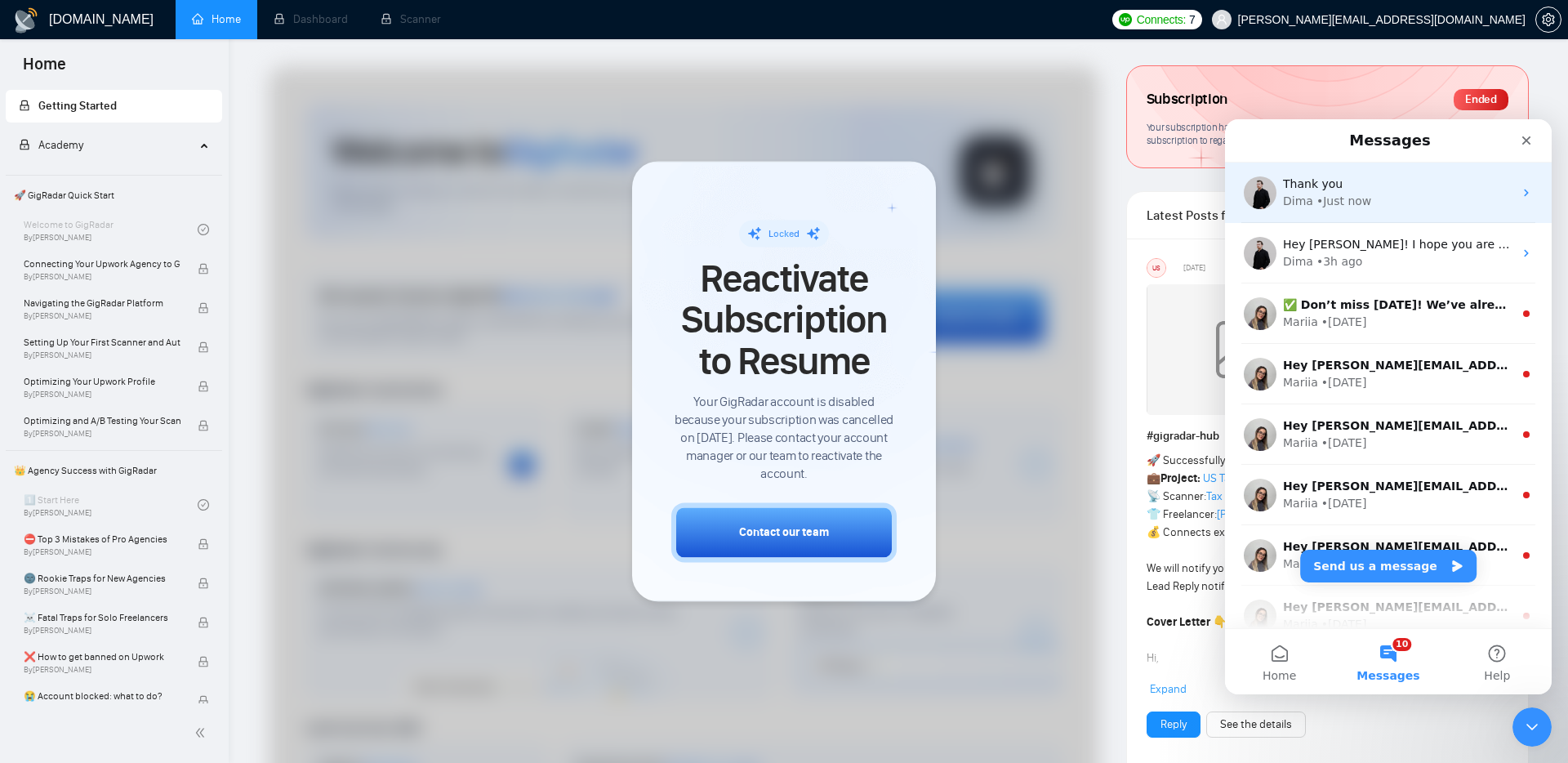
click at [1347, 206] on div "• Just now" at bounding box center [1344, 200] width 55 height 17
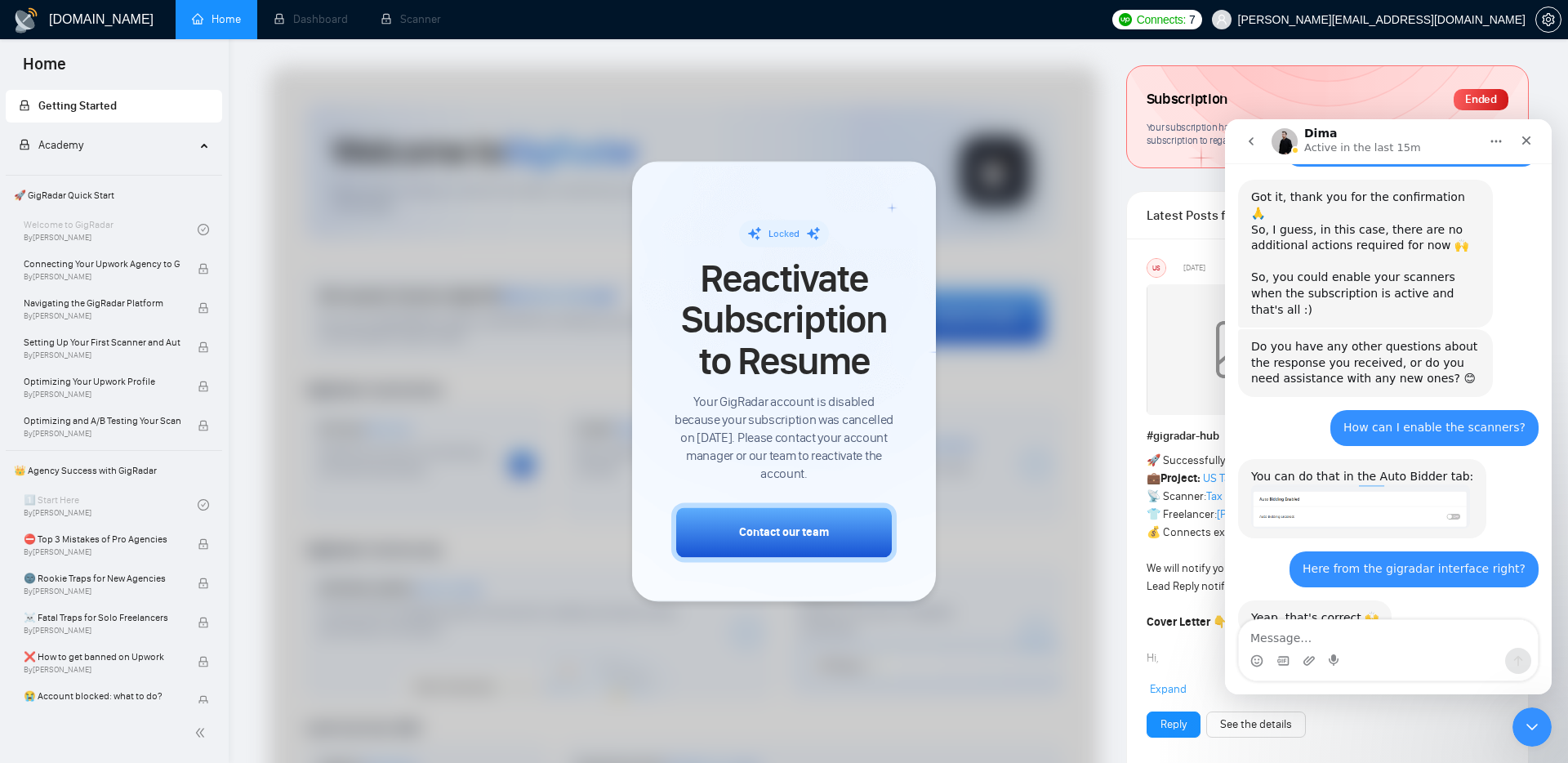
scroll to position [1687, 0]
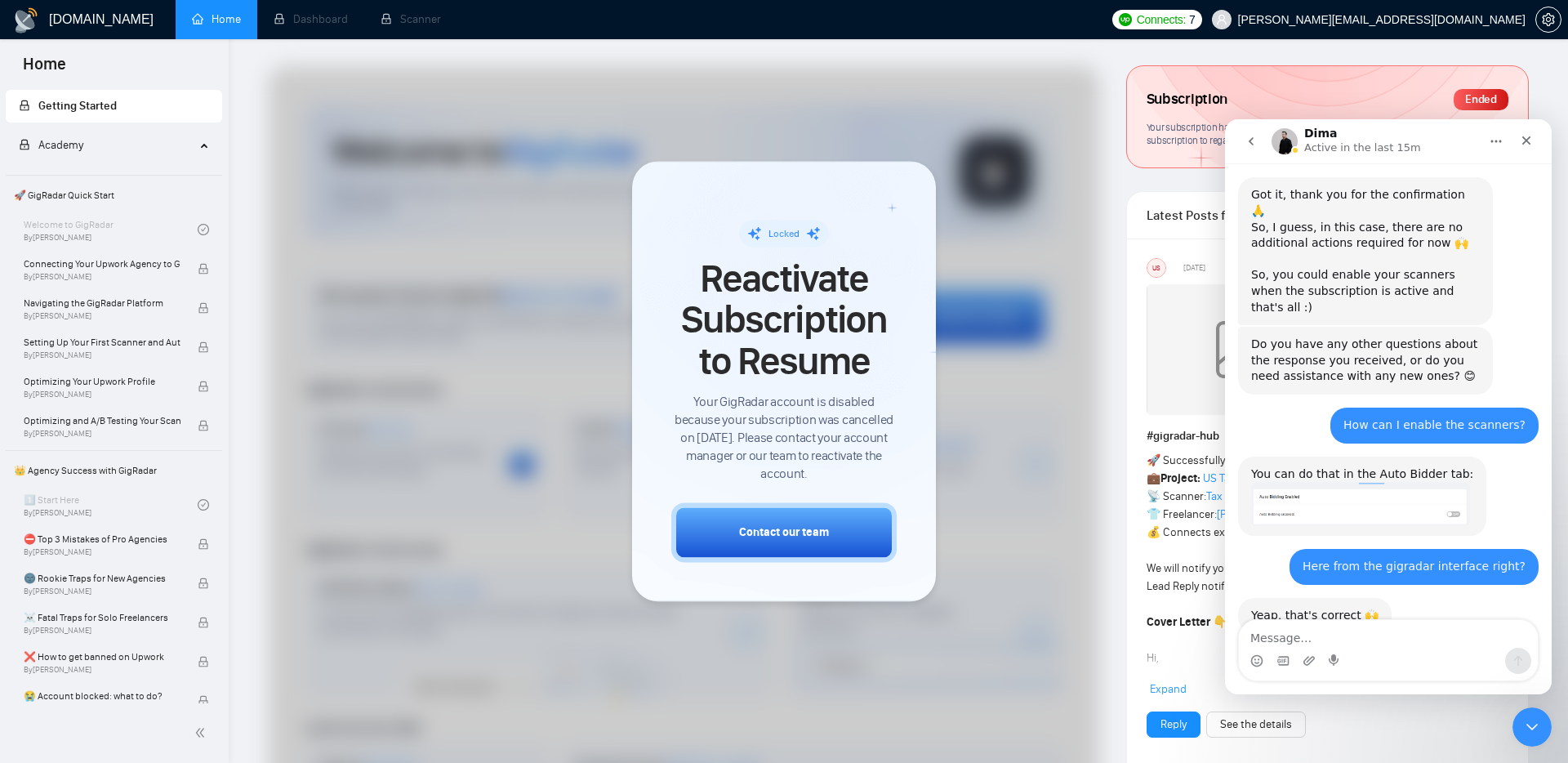
click at [1251, 127] on button "go back" at bounding box center [1251, 141] width 31 height 31
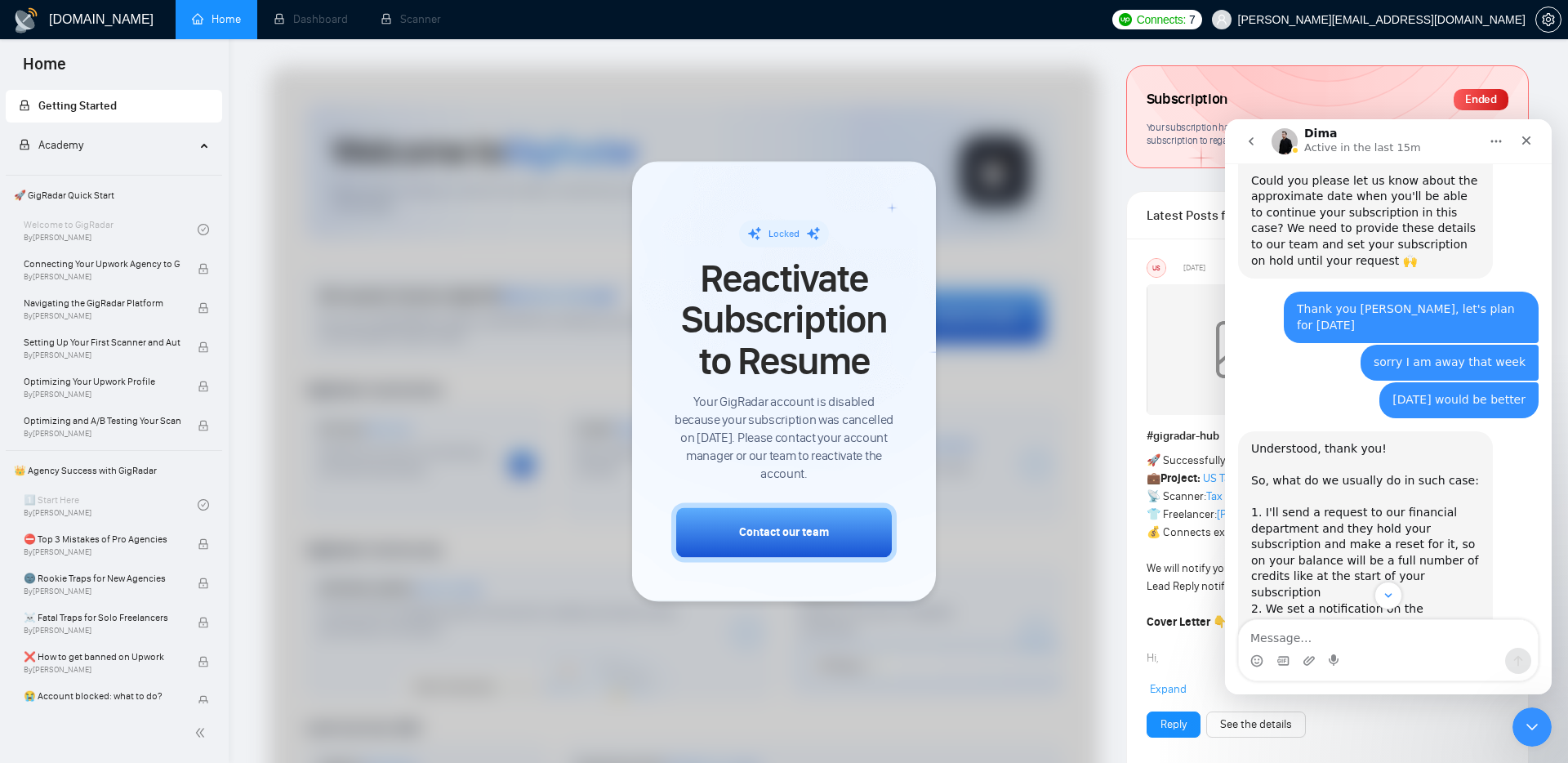
scroll to position [3787, 0]
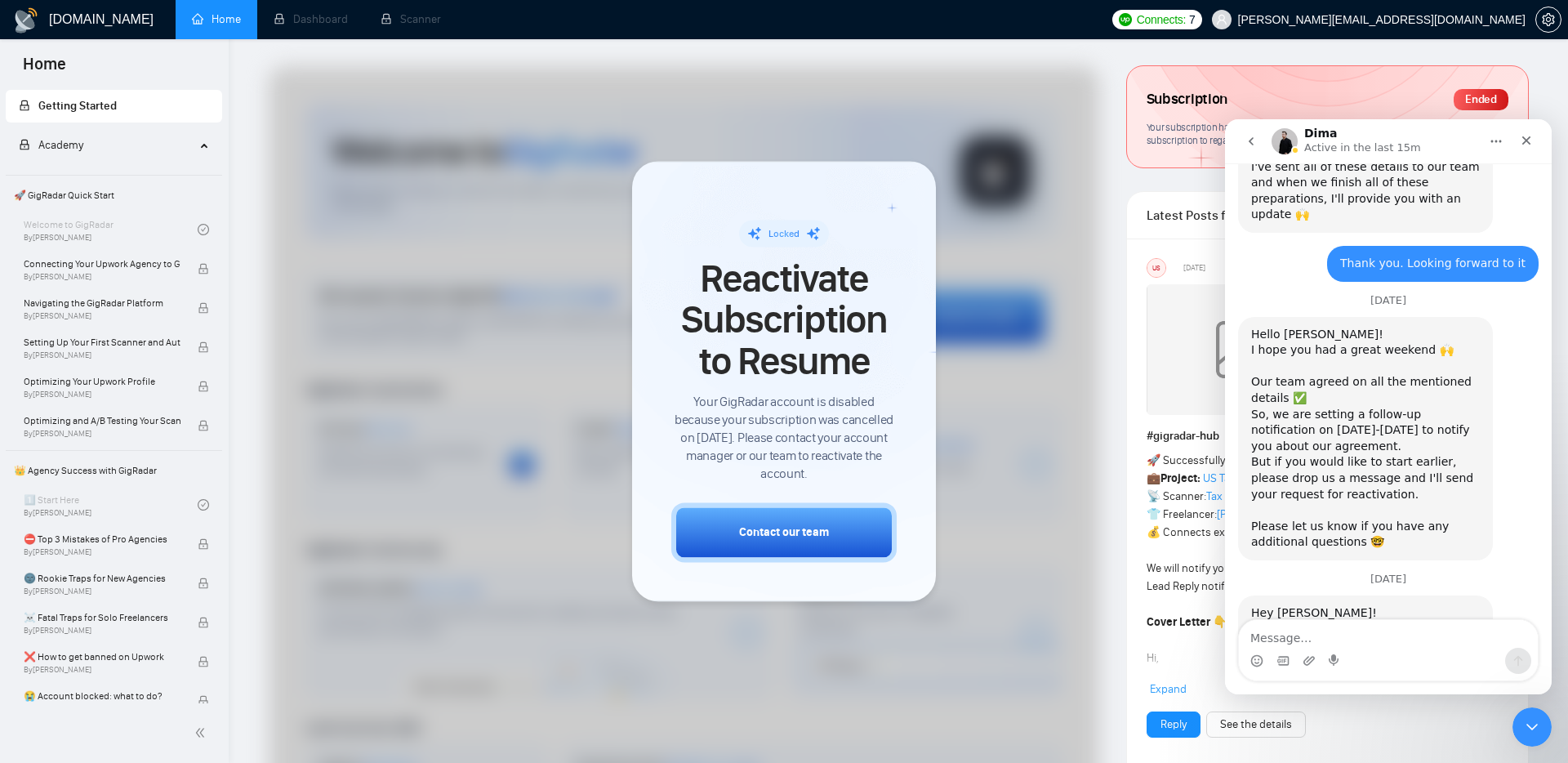
click at [1255, 139] on icon "go back" at bounding box center [1251, 141] width 13 height 13
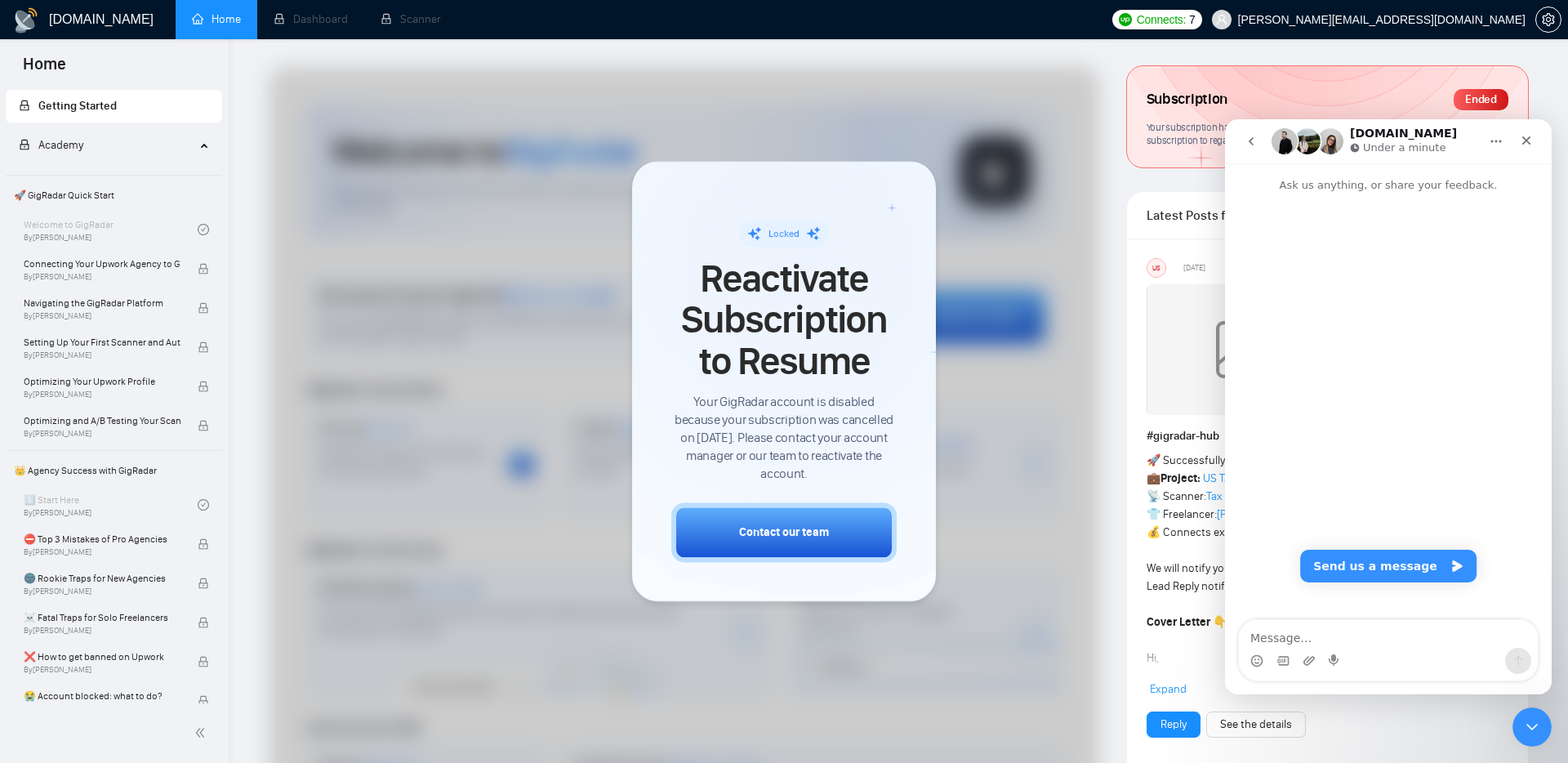
scroll to position [0, 0]
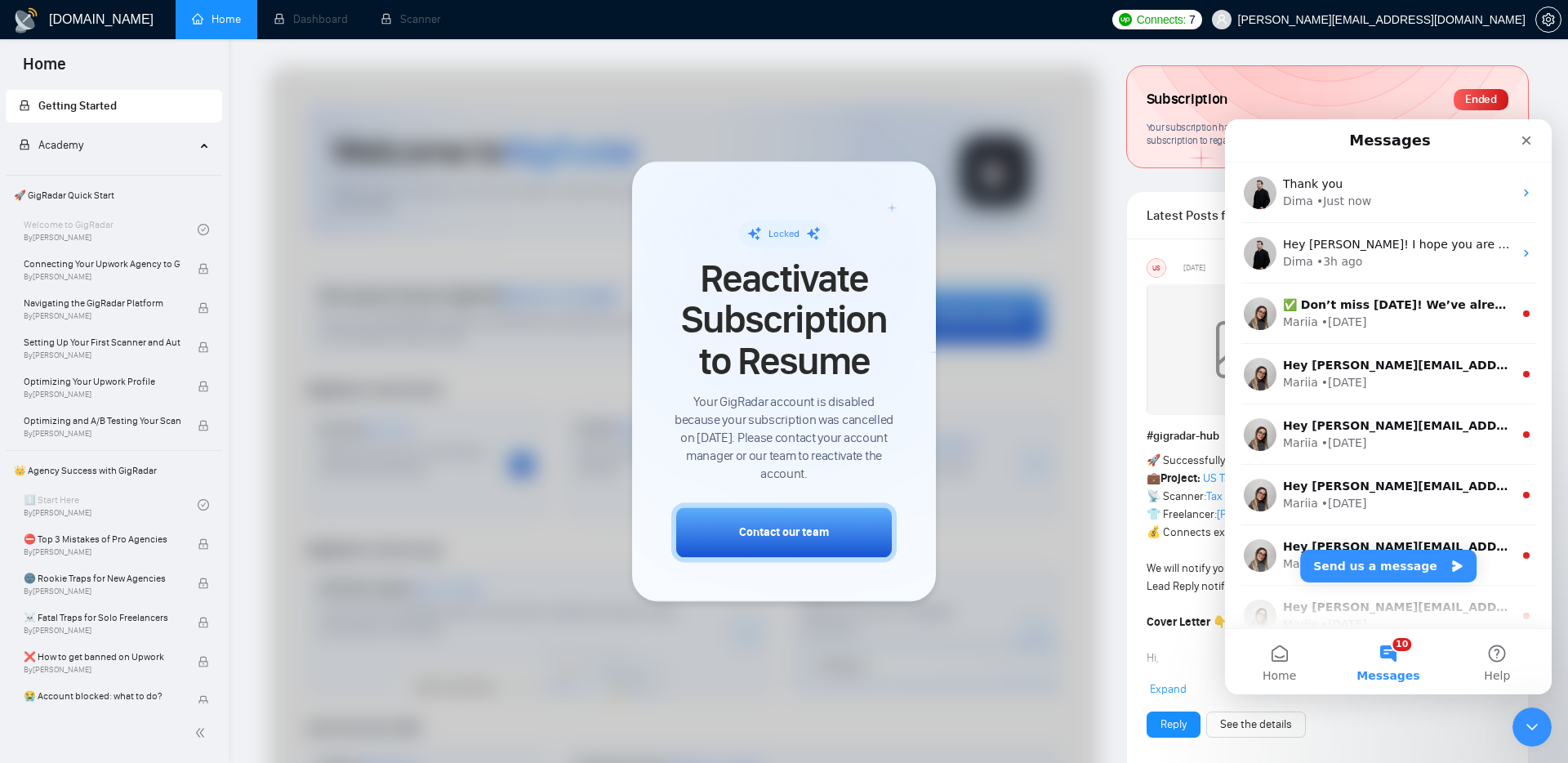
click at [1390, 652] on button "10 Messages" at bounding box center [1388, 661] width 108 height 65
click at [1301, 62] on div at bounding box center [784, 381] width 1568 height 763
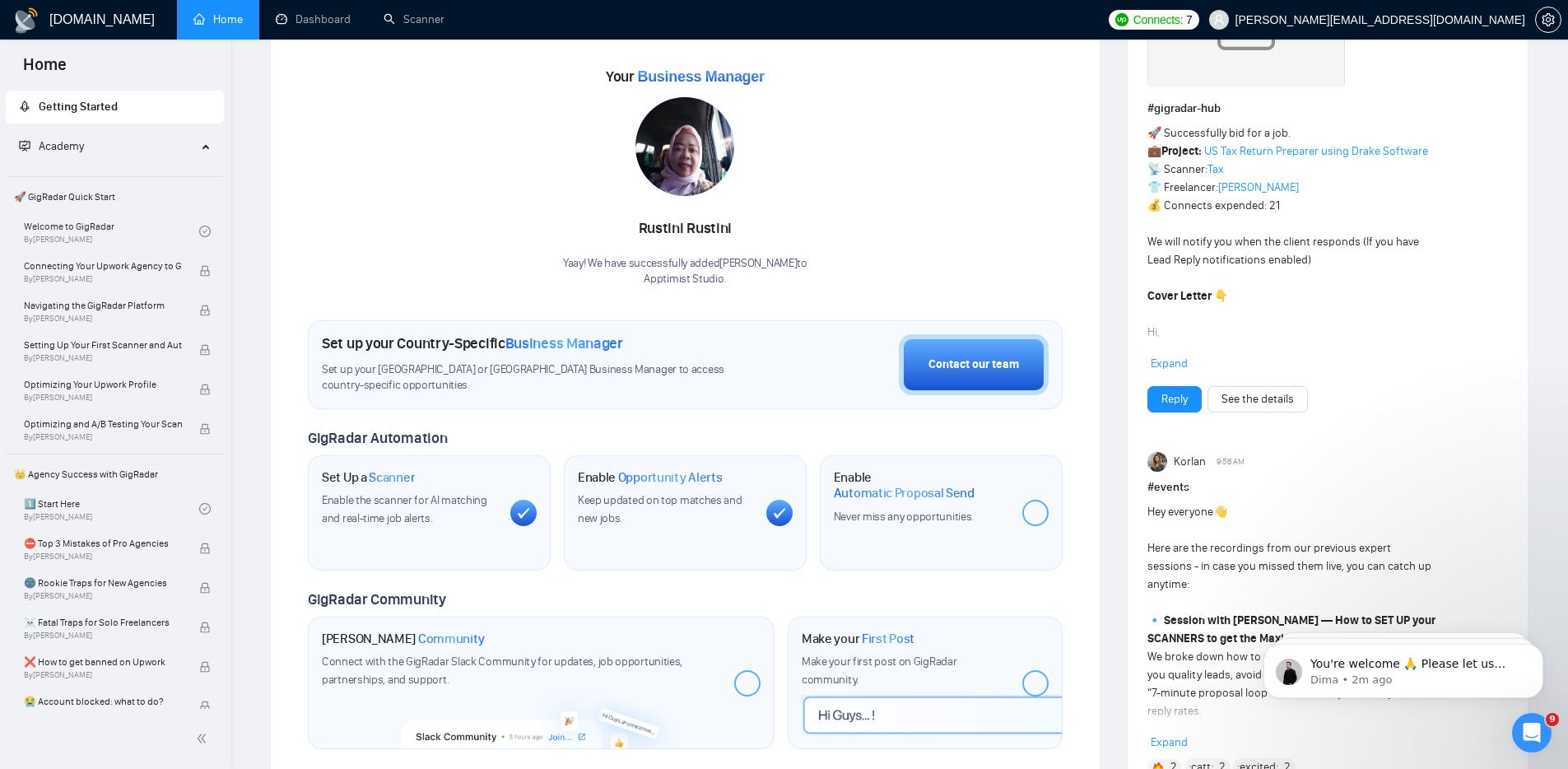
scroll to position [216, 0]
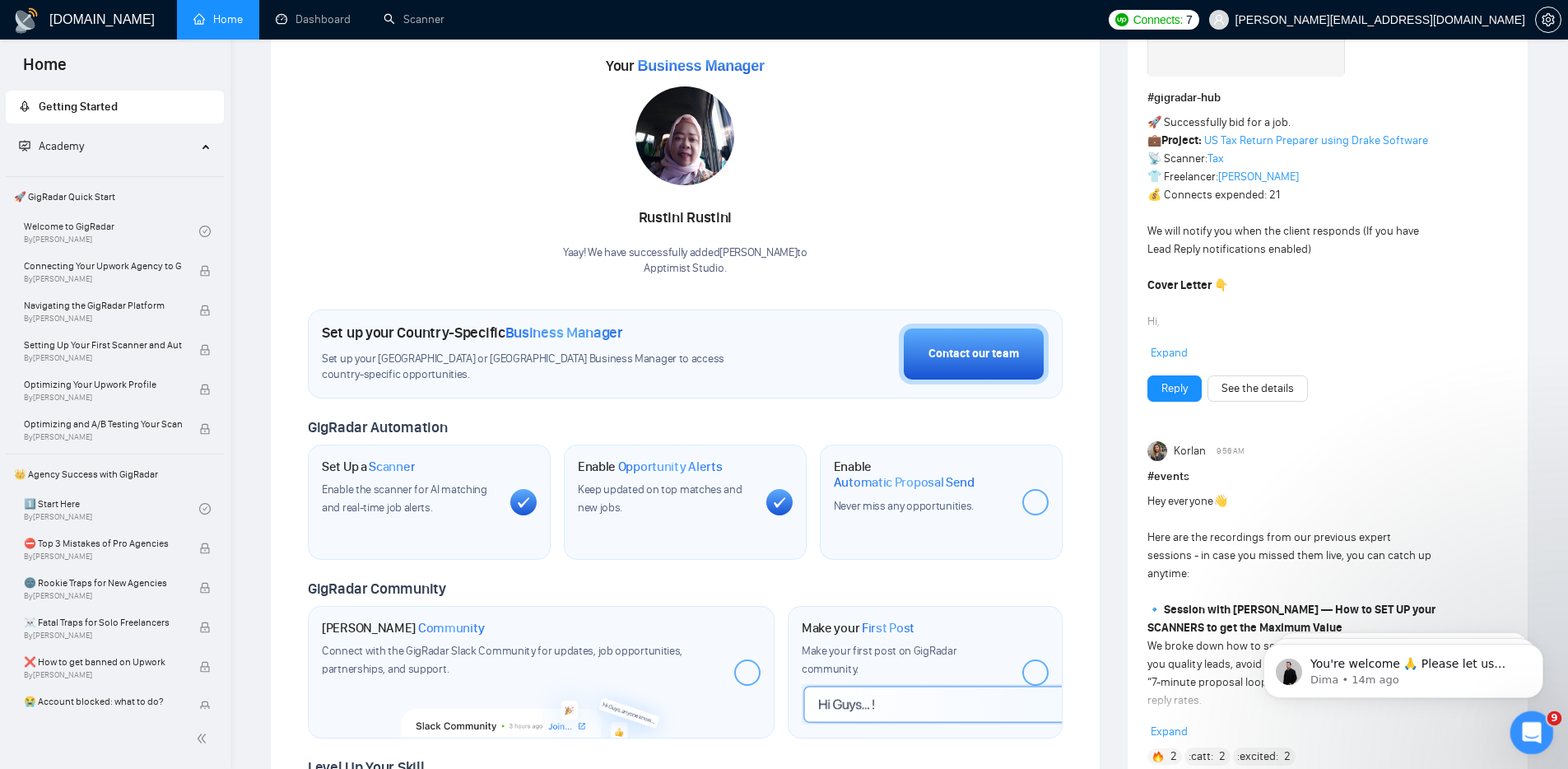
click at [1528, 725] on icon "Open Intercom Messenger" at bounding box center [1530, 731] width 27 height 27
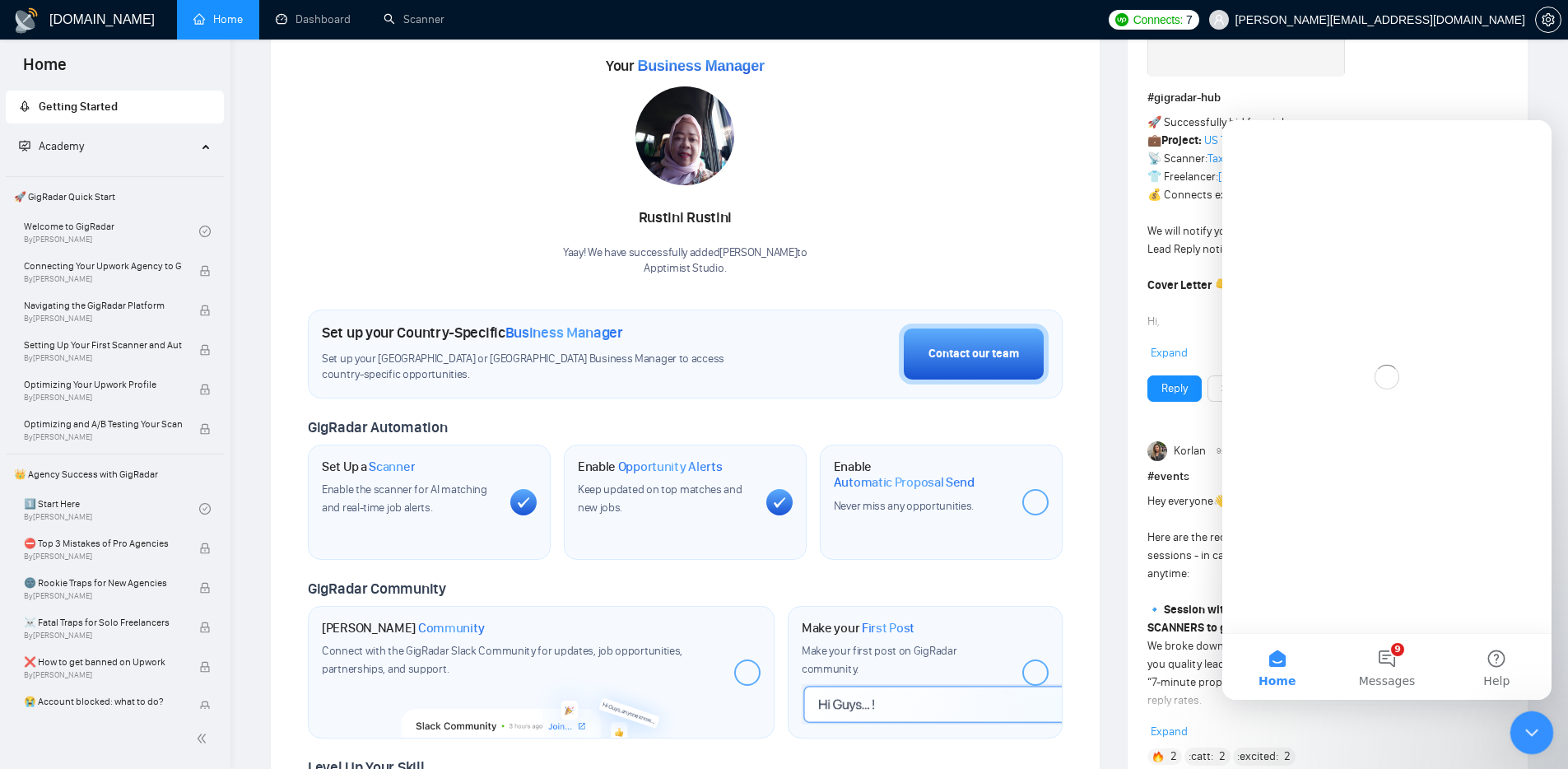
scroll to position [0, 0]
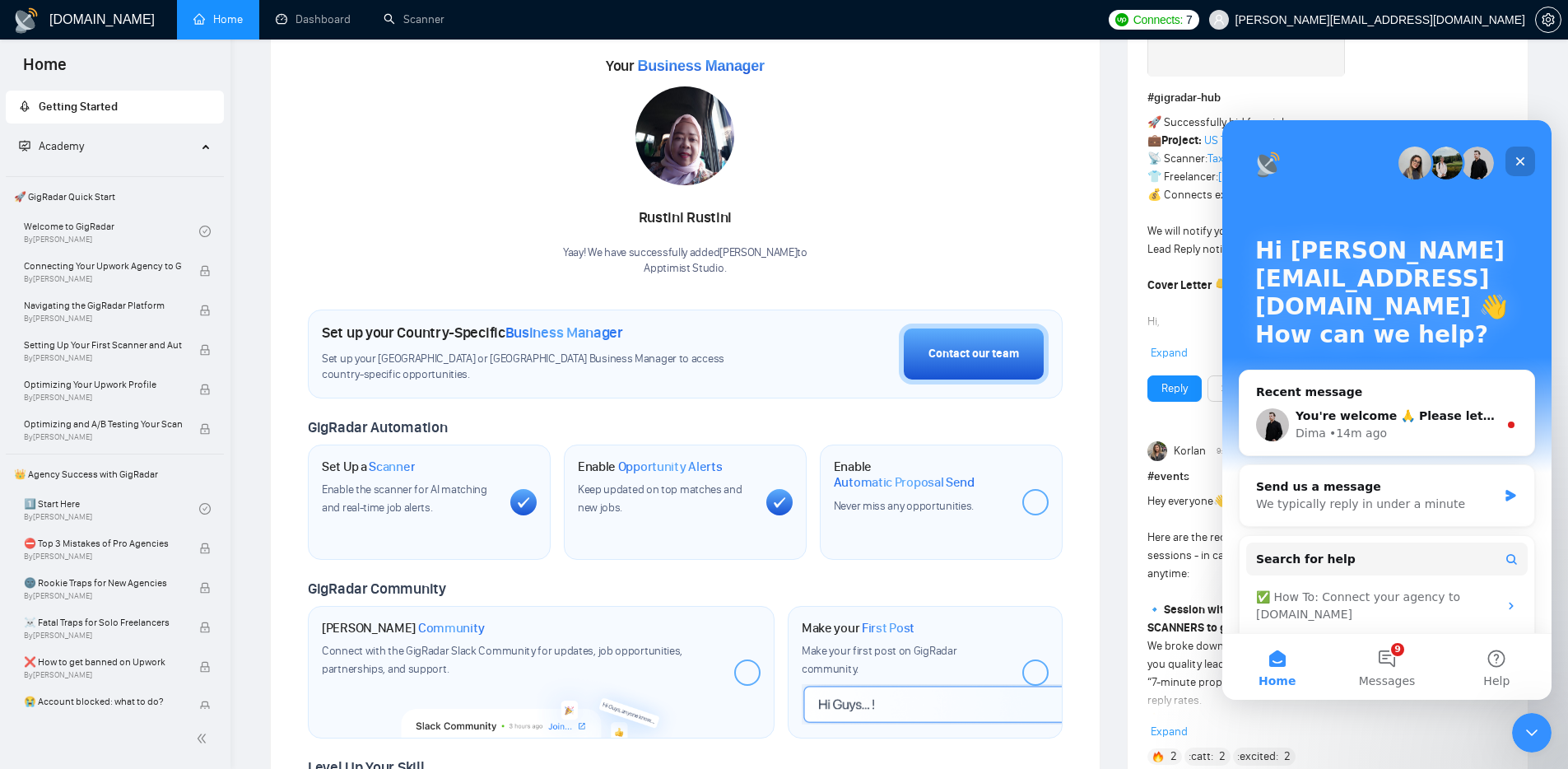
click at [1524, 150] on div "Close" at bounding box center [1520, 161] width 30 height 30
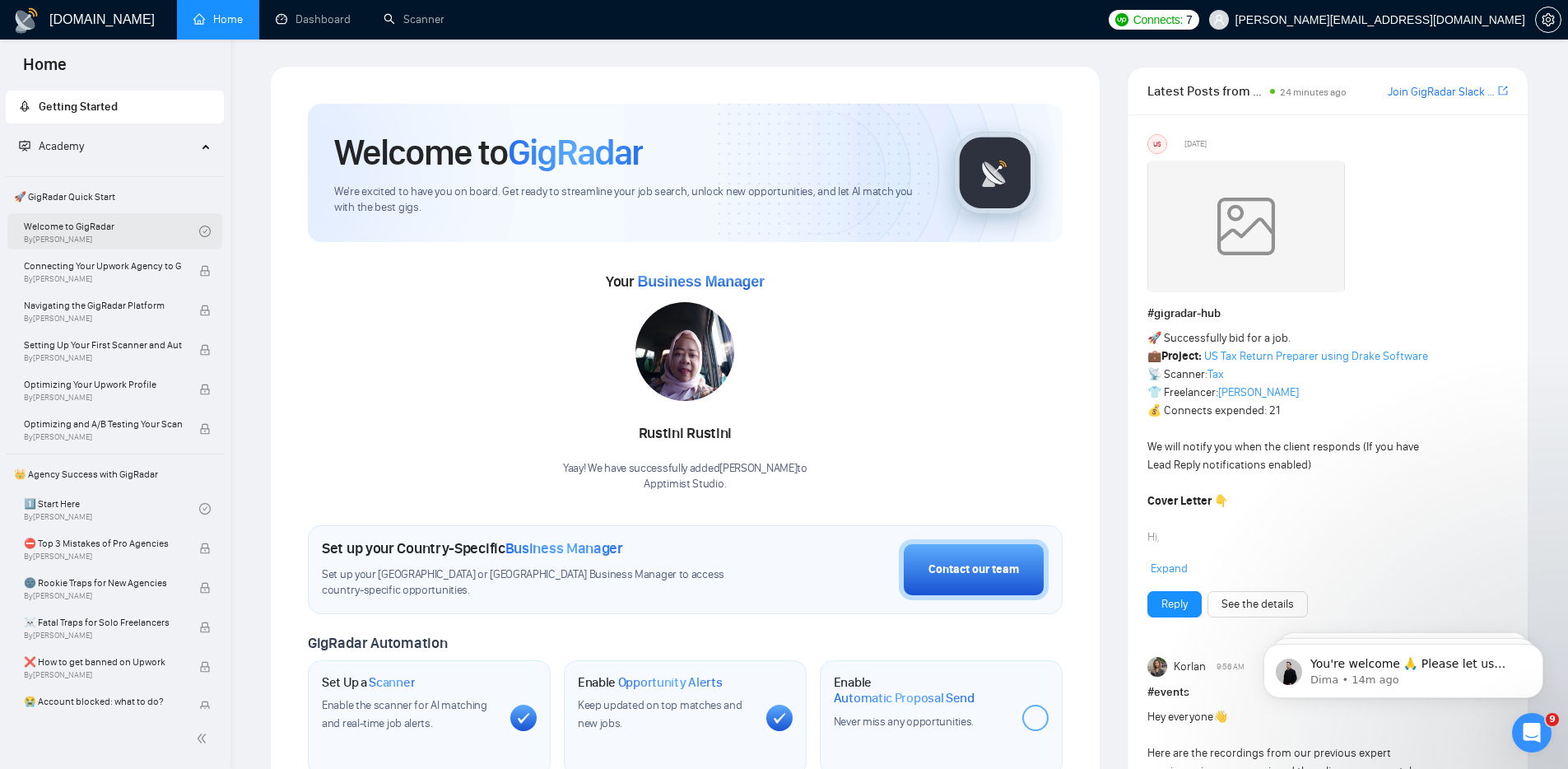
click at [101, 224] on link "Welcome to GigRadar By Vlad Timinsky" at bounding box center [111, 231] width 176 height 36
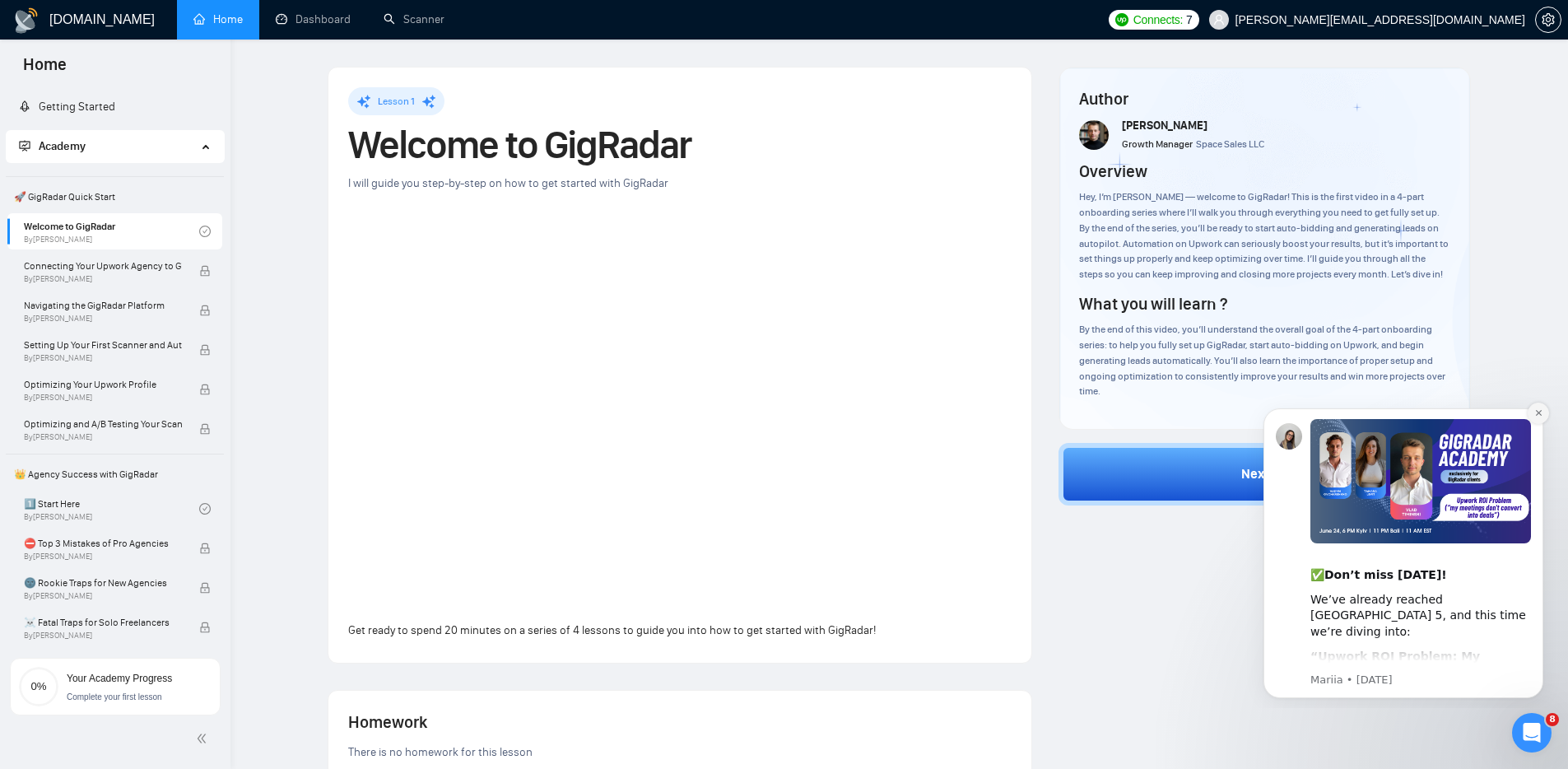
click at [1535, 410] on icon "Dismiss notification" at bounding box center [1537, 412] width 5 height 5
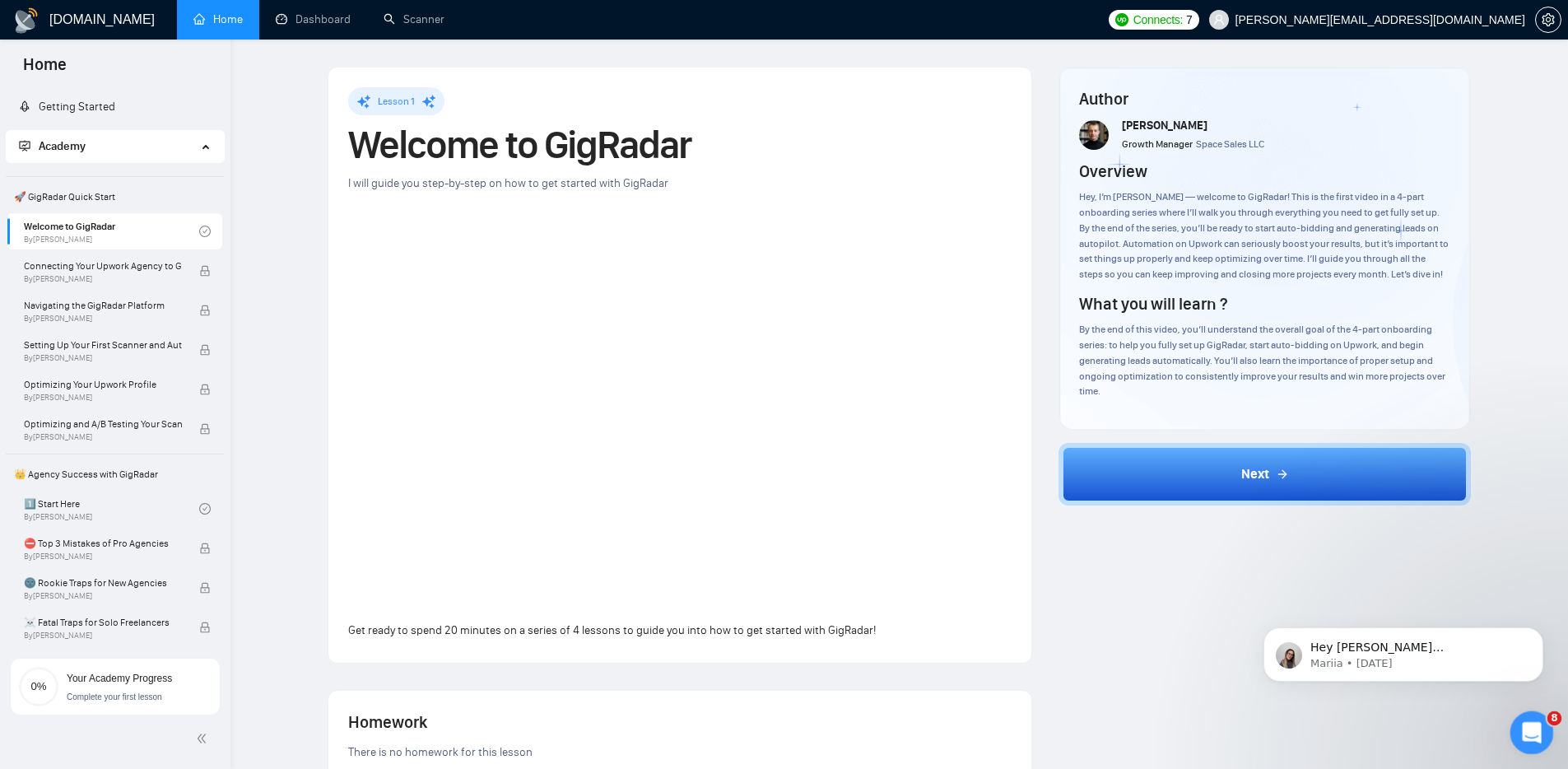
click at [1522, 731] on icon "Open Intercom Messenger" at bounding box center [1530, 731] width 27 height 27
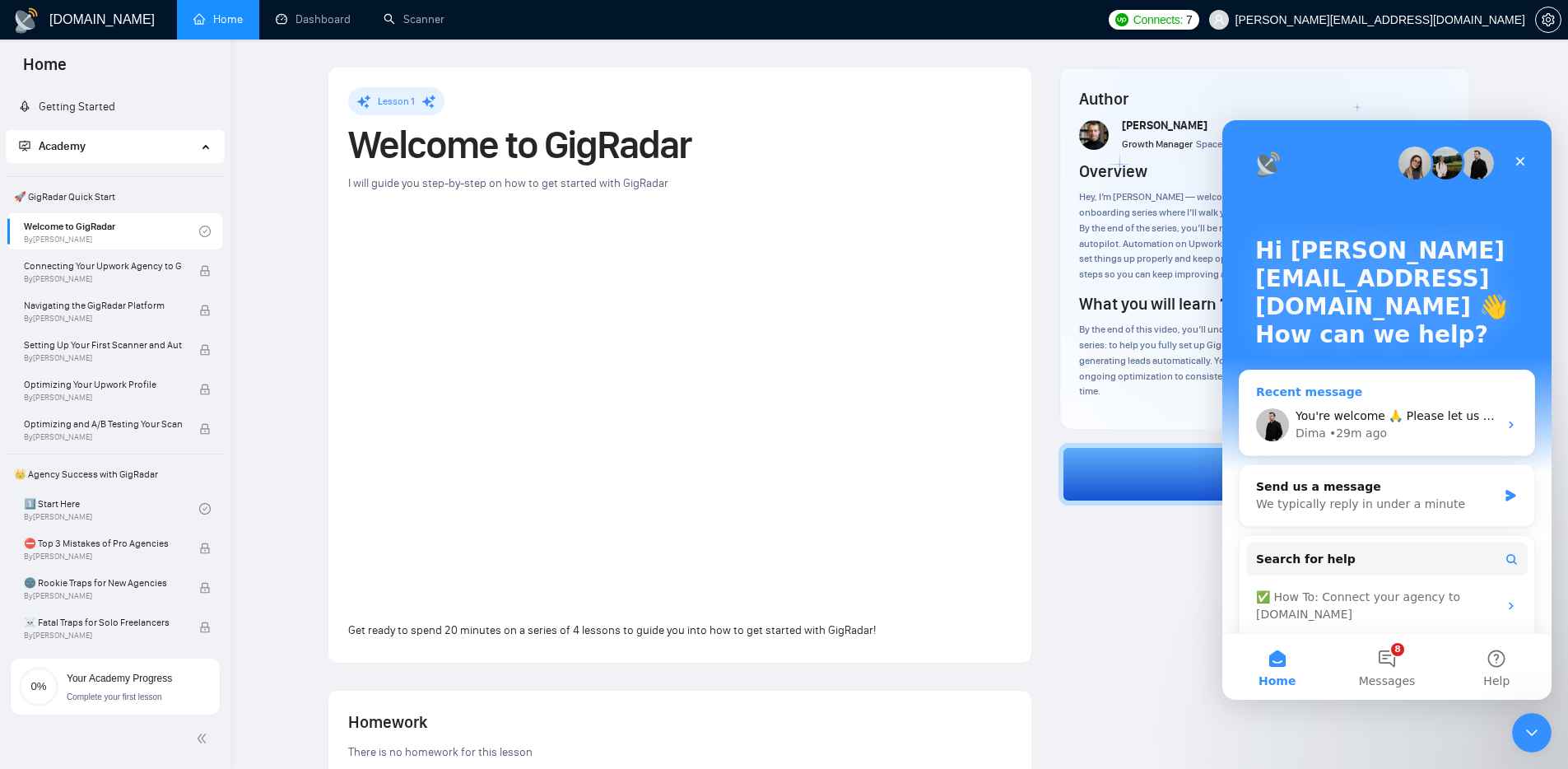
click at [1363, 441] on div "• 29m ago" at bounding box center [1357, 433] width 57 height 17
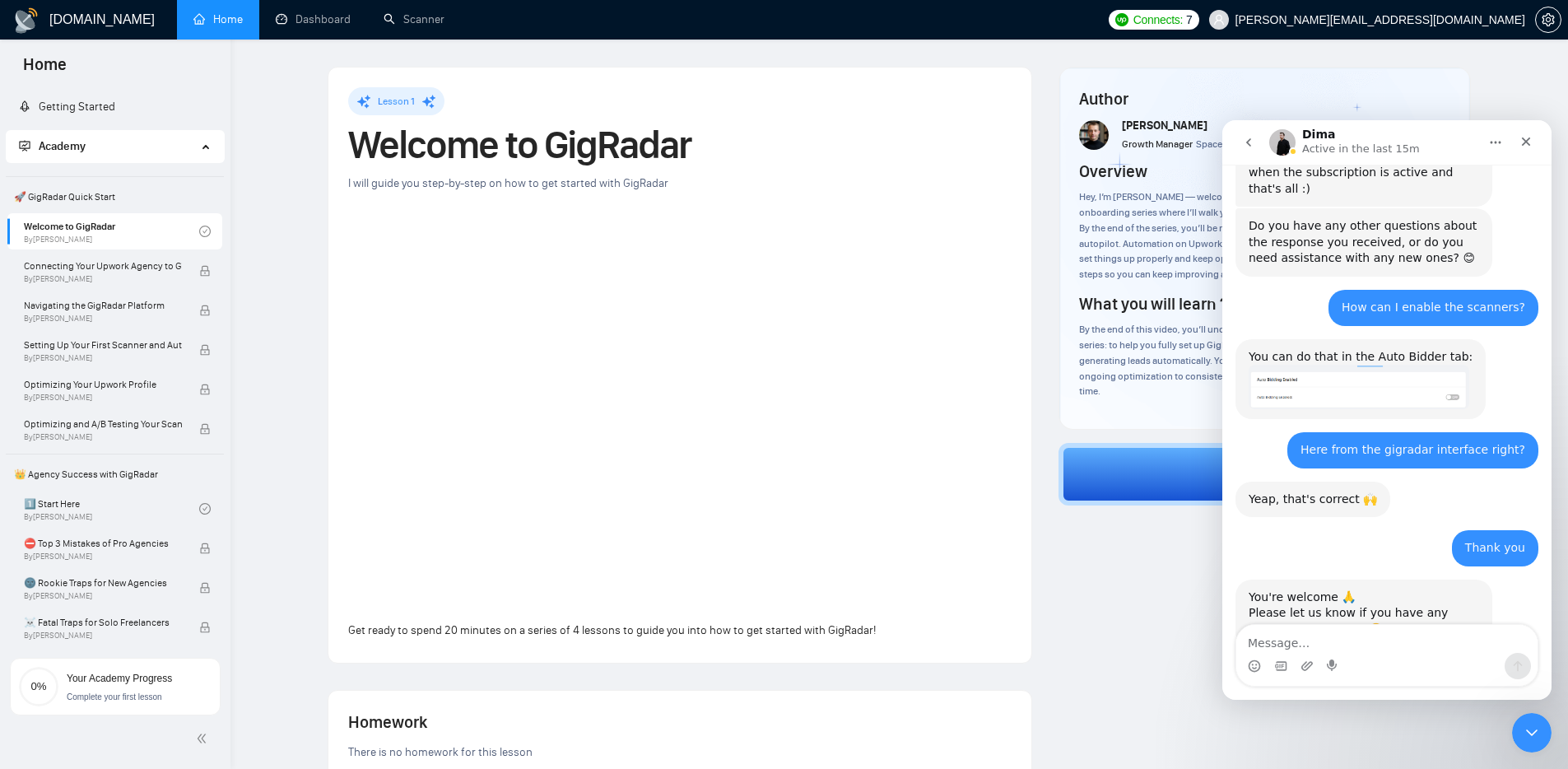
scroll to position [1831, 0]
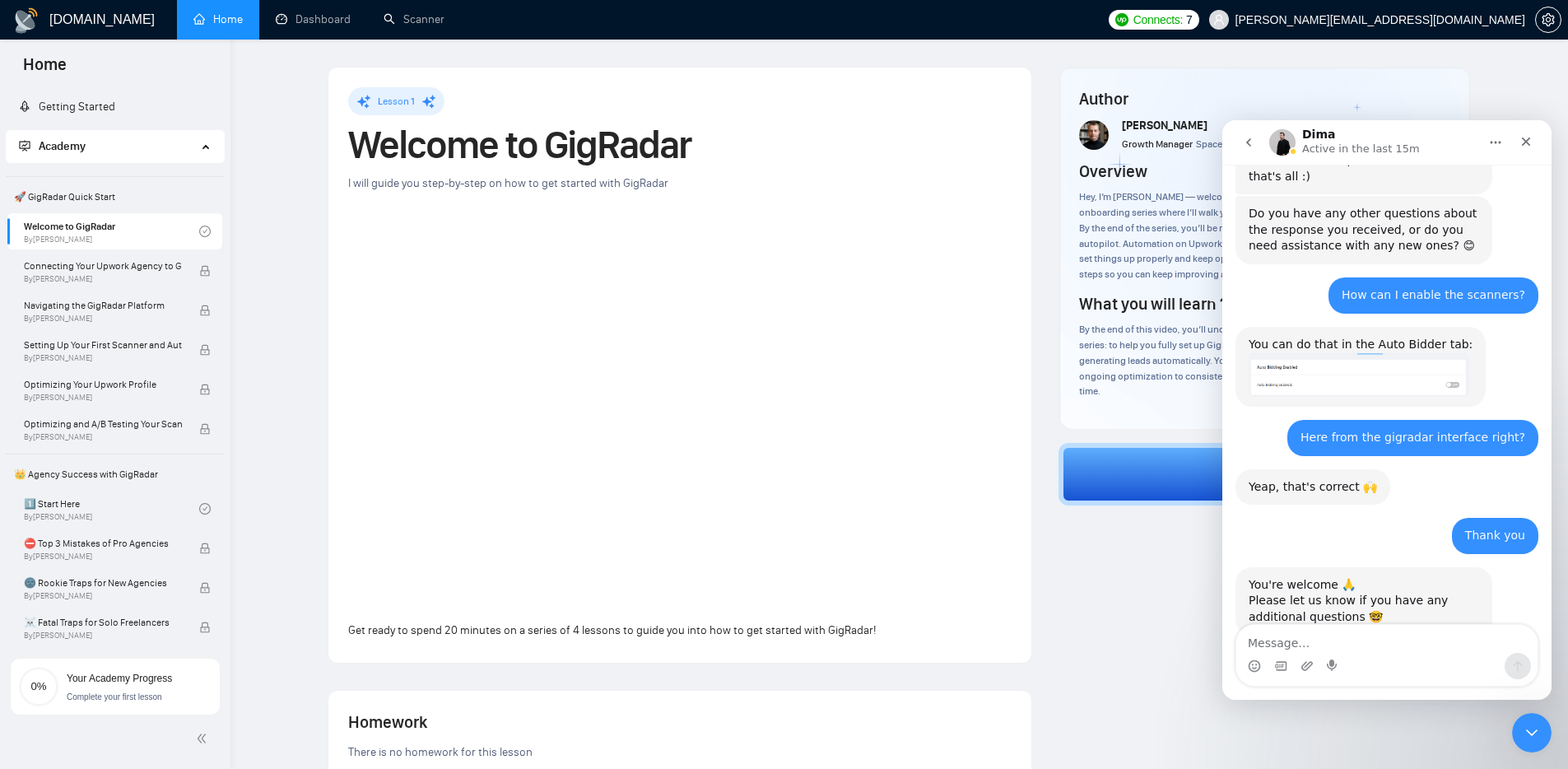
click at [1481, 528] on div "Thank you" at bounding box center [1495, 536] width 60 height 16
click at [1360, 479] on div "Yeap, that's correct 🙌" at bounding box center [1312, 487] width 128 height 16
